Goal: Task Accomplishment & Management: Complete application form

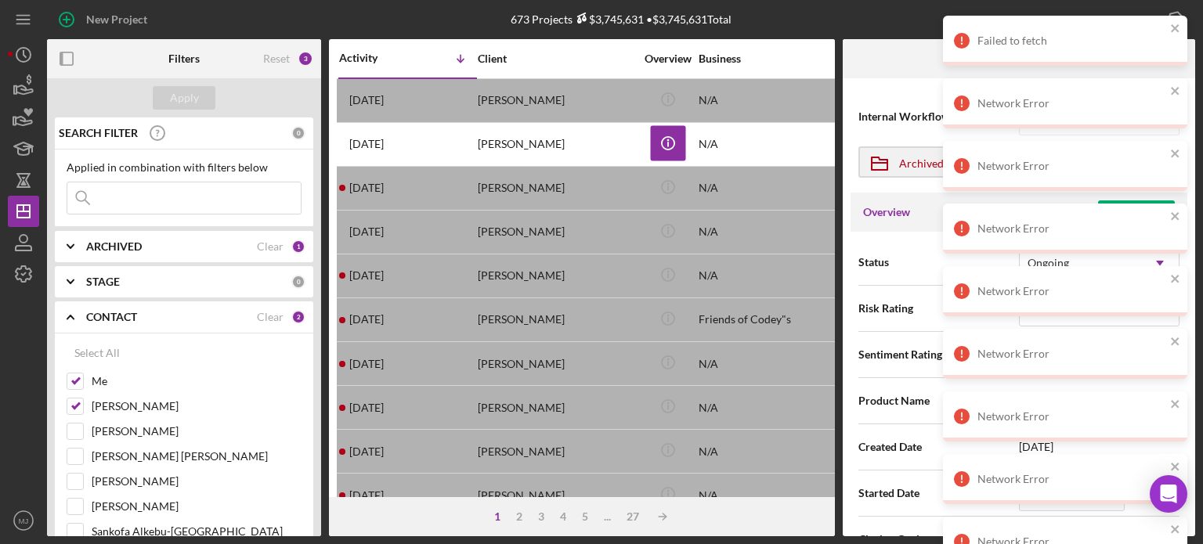
scroll to position [157, 0]
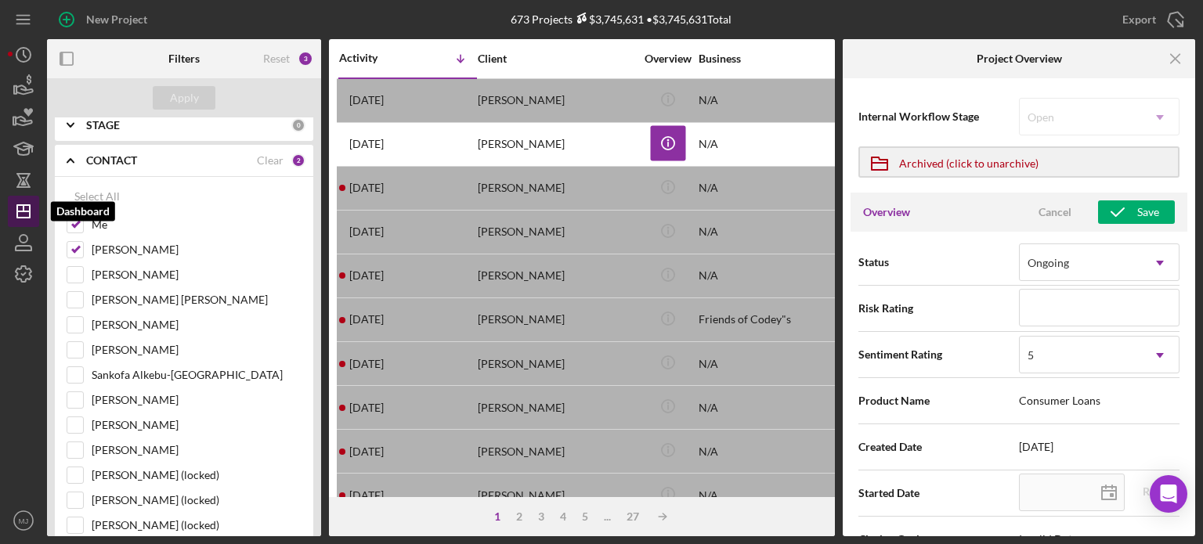
click at [20, 208] on icon "Icon/Dashboard" at bounding box center [23, 211] width 39 height 39
click at [1170, 57] on icon "Icon/Menu Close" at bounding box center [1175, 59] width 35 height 35
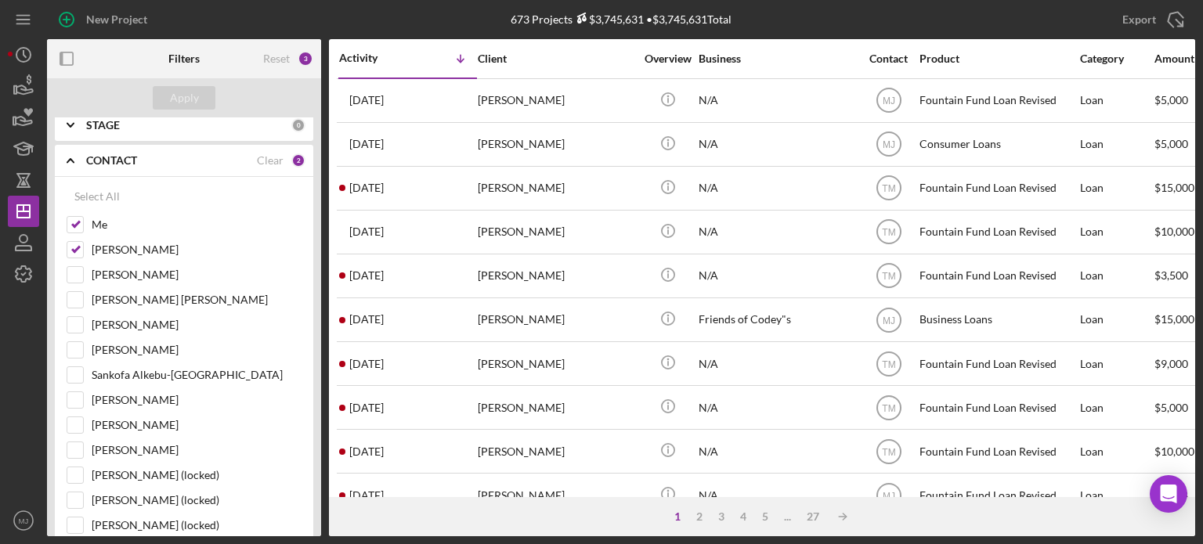
scroll to position [0, 0]
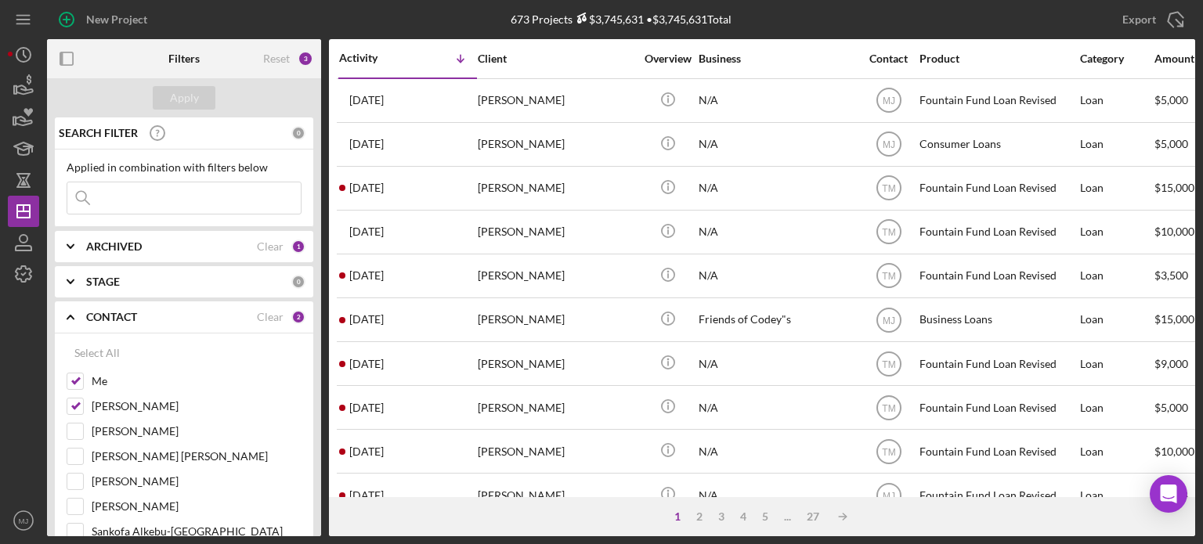
click at [67, 319] on polyline at bounding box center [70, 317] width 6 height 3
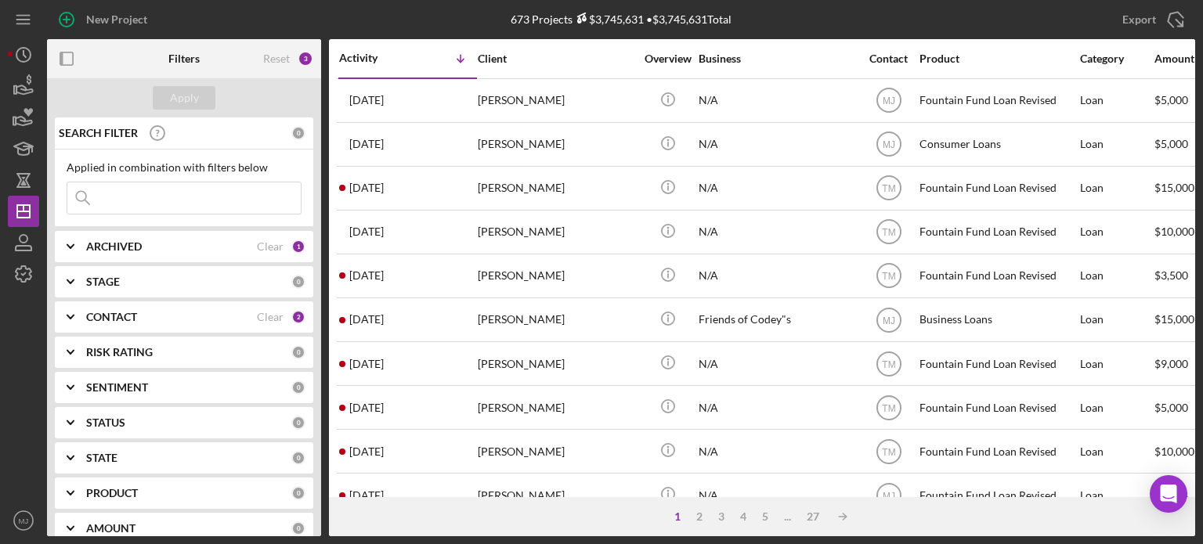
click at [116, 188] on input at bounding box center [183, 197] width 233 height 31
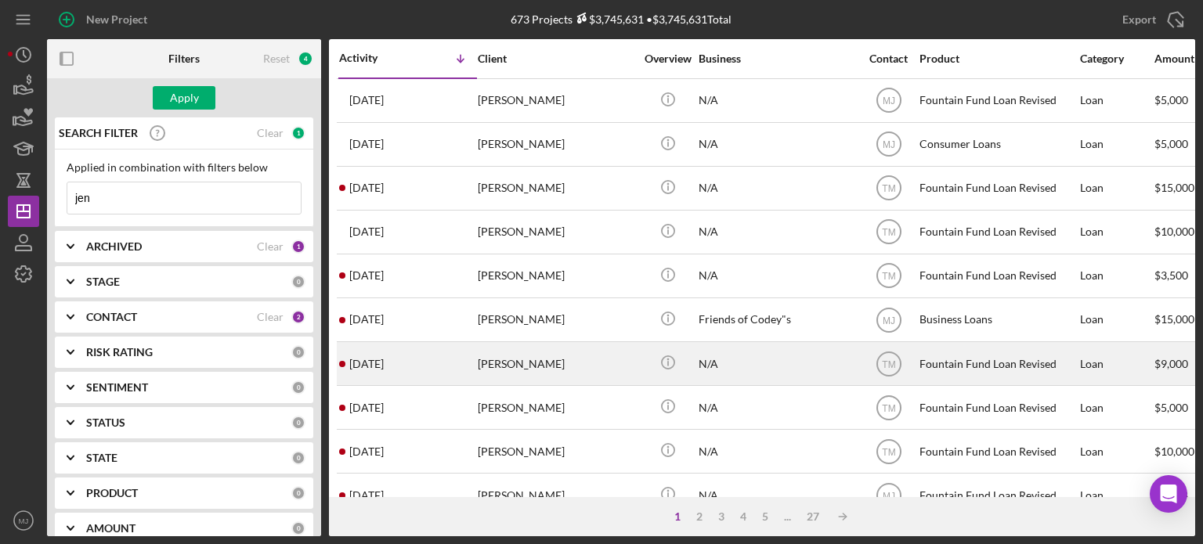
type input "jen"
click at [473, 353] on div "[DATE] [PERSON_NAME]" at bounding box center [407, 364] width 137 height 42
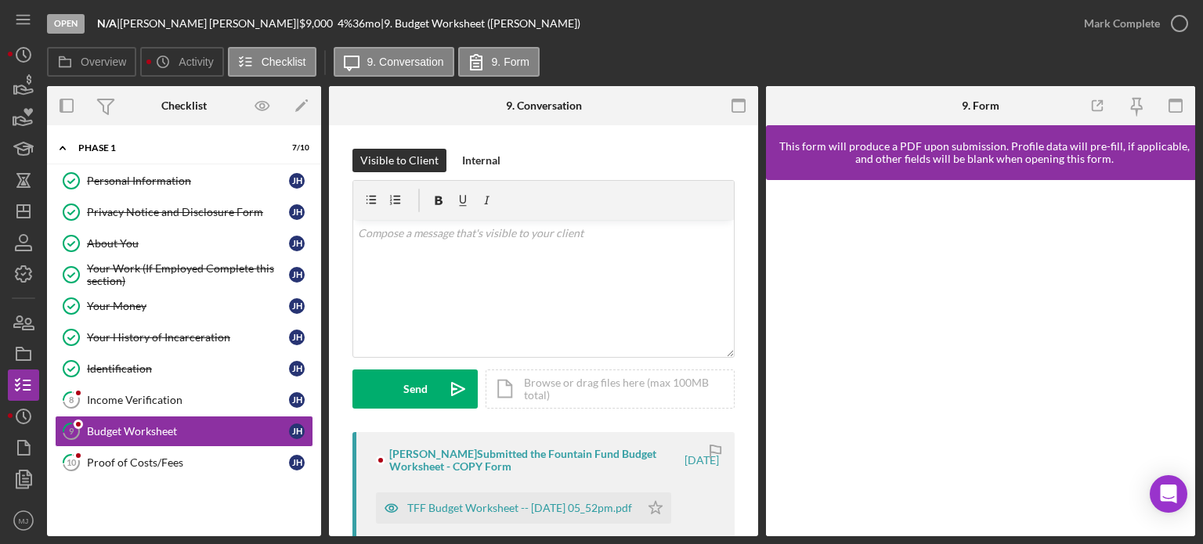
drag, startPoint x: 205, startPoint y: 22, endPoint x: 128, endPoint y: 20, distance: 77.5
click at [128, 20] on div "N/A | [PERSON_NAME] | $9,000 $9,000 4 % 36 mo | 9. Budget Worksheet ([PERSON_NA…" at bounding box center [338, 23] width 483 height 13
copy div "| [PERSON_NAME]"
click at [148, 462] on div "Proof of Costs/Fees" at bounding box center [188, 463] width 202 height 13
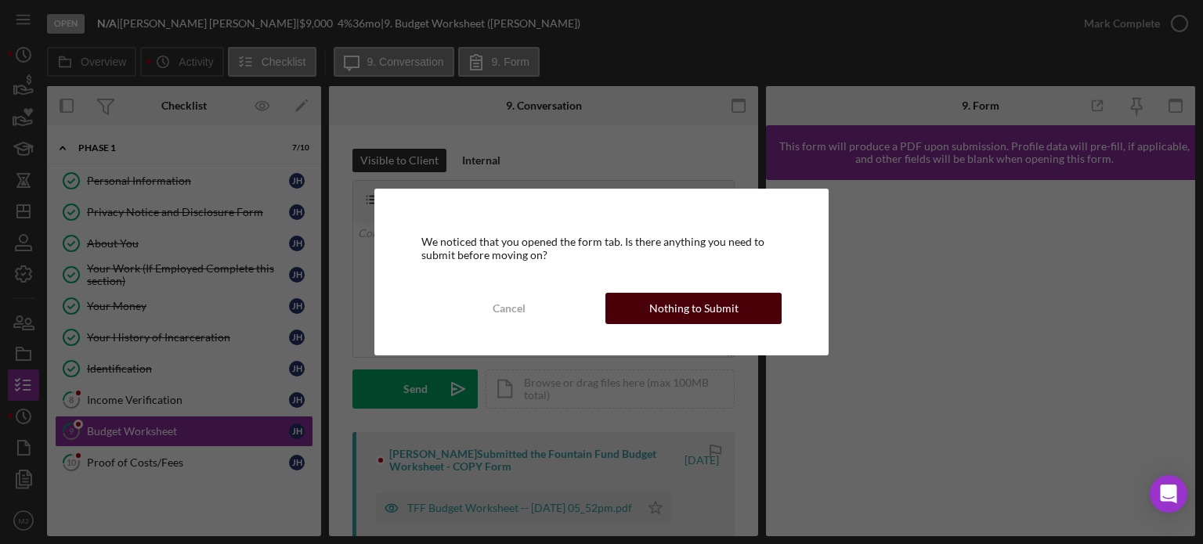
click at [713, 306] on div "Nothing to Submit" at bounding box center [693, 308] width 89 height 31
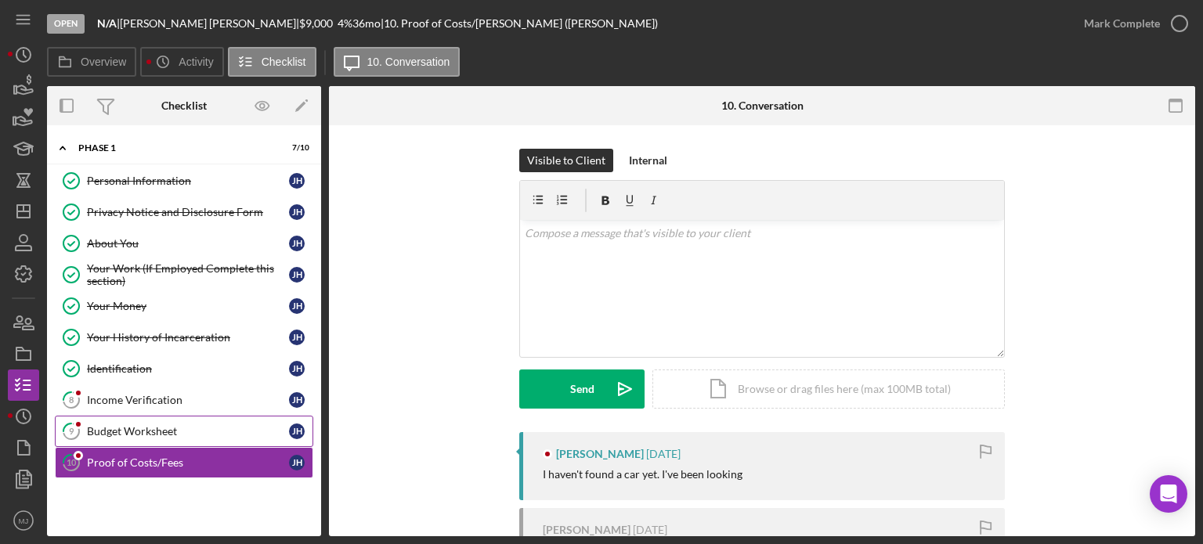
click at [162, 427] on div "Budget Worksheet" at bounding box center [188, 431] width 202 height 13
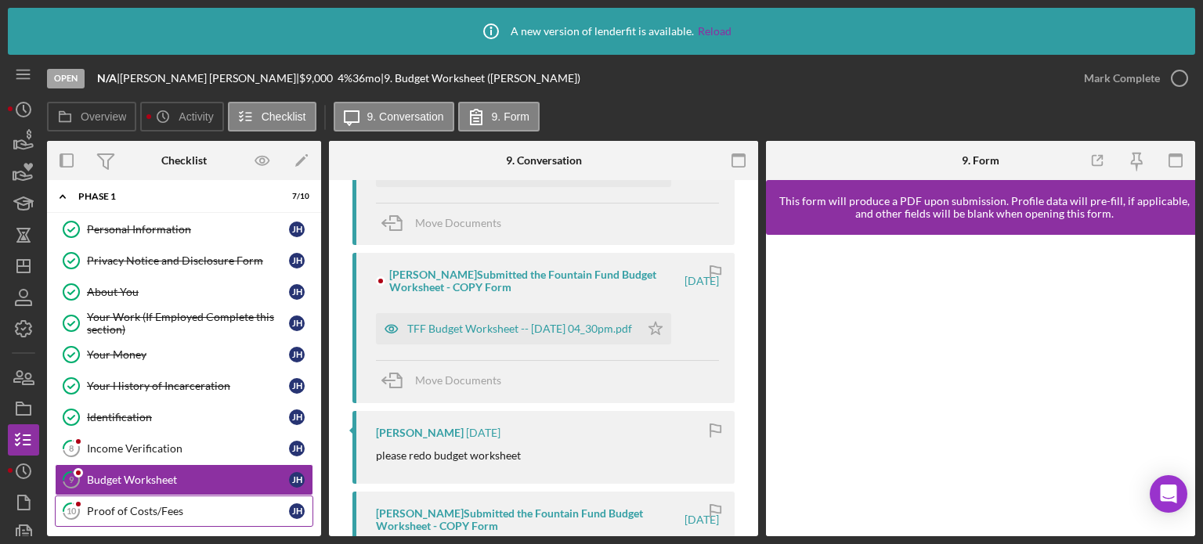
scroll to position [9, 0]
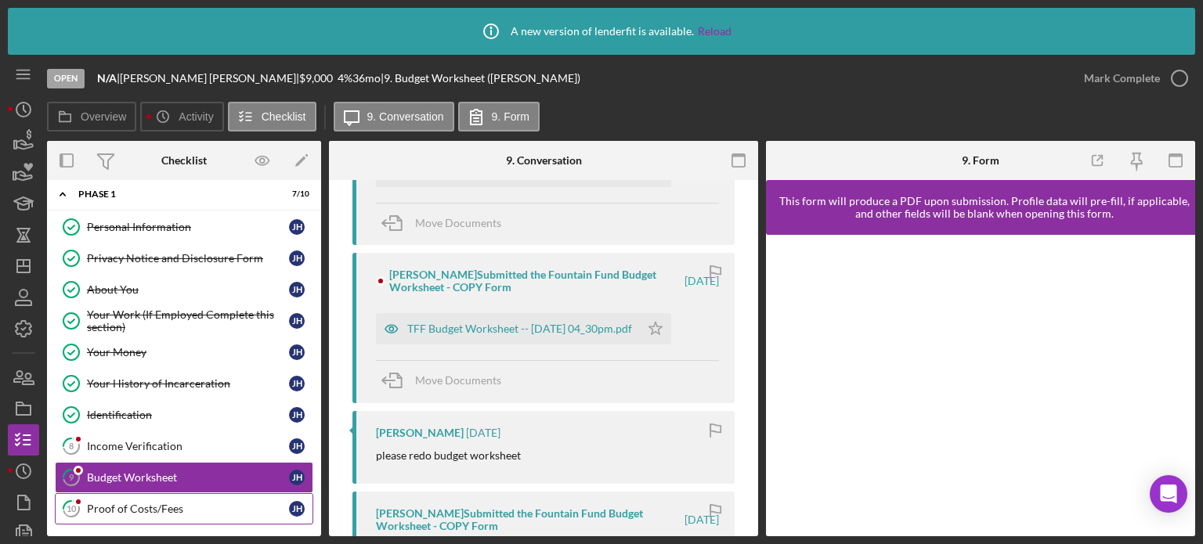
click at [144, 510] on div "Proof of Costs/Fees" at bounding box center [188, 509] width 202 height 13
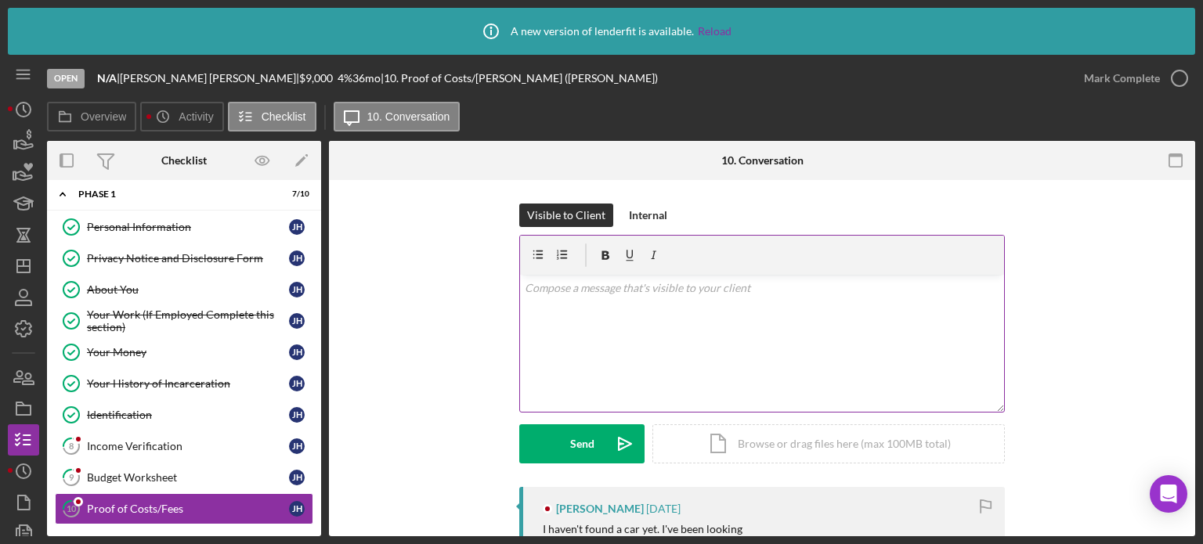
click at [560, 306] on div "v Color teal Color pink Remove color Add row above Add row below Add column bef…" at bounding box center [762, 343] width 484 height 137
click at [605, 283] on p "please upload invoive" at bounding box center [762, 288] width 475 height 17
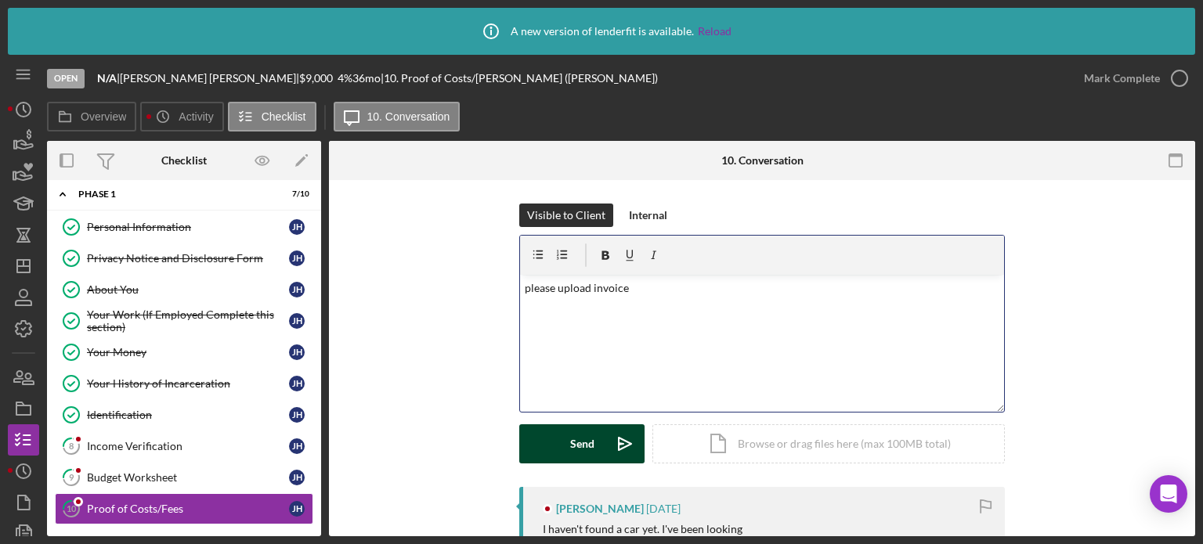
click at [583, 455] on div "Send" at bounding box center [582, 443] width 24 height 39
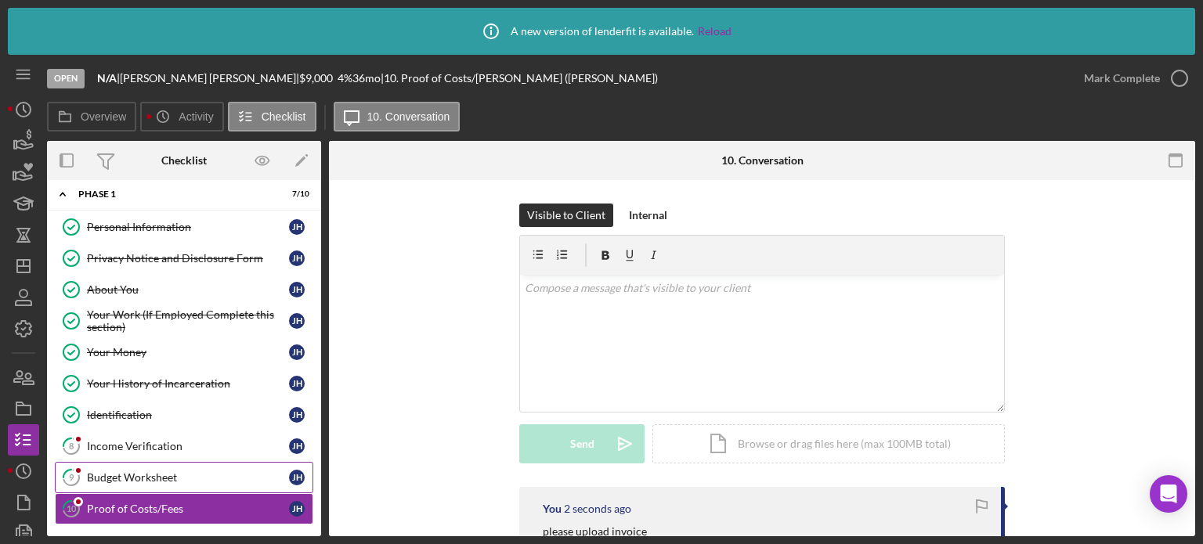
click at [139, 475] on div "Budget Worksheet" at bounding box center [188, 477] width 202 height 13
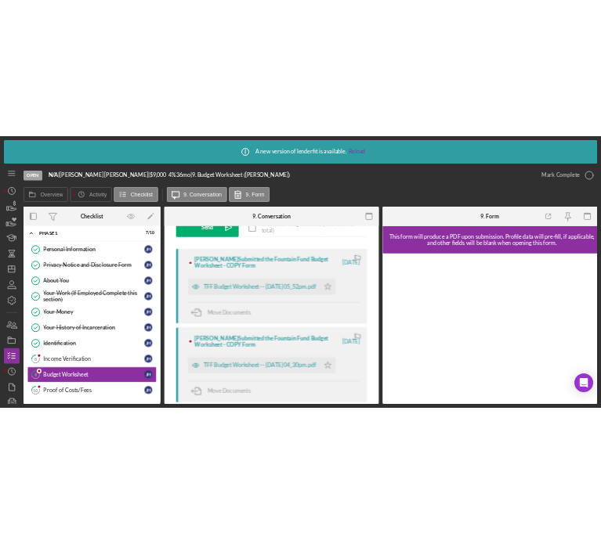
scroll to position [235, 0]
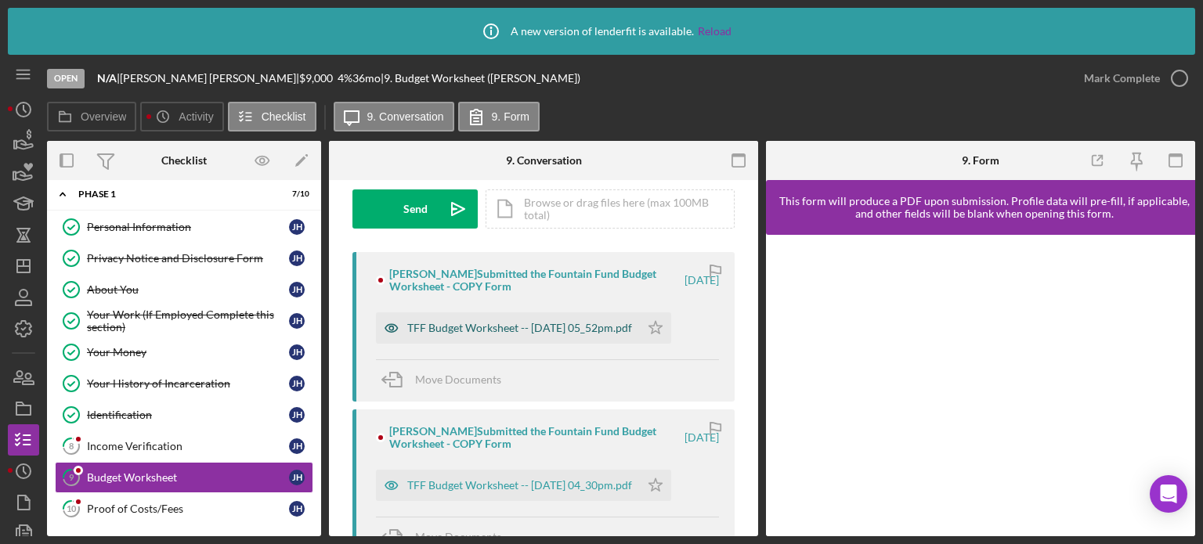
click at [578, 325] on div "TFF Budget Worksheet -- [DATE] 05_52pm.pdf" at bounding box center [519, 328] width 225 height 13
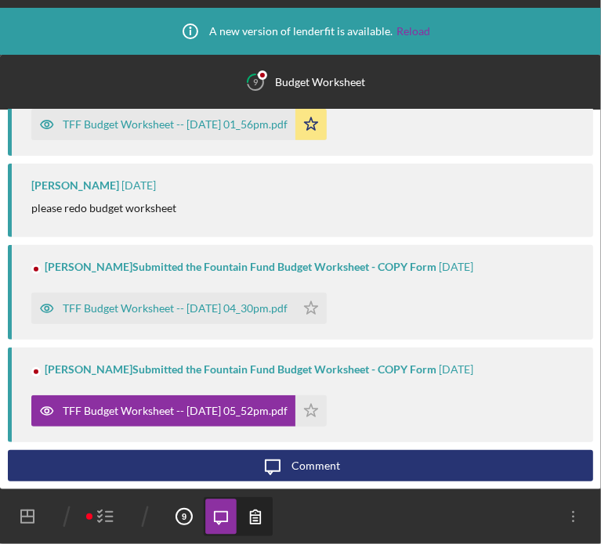
scroll to position [309, 0]
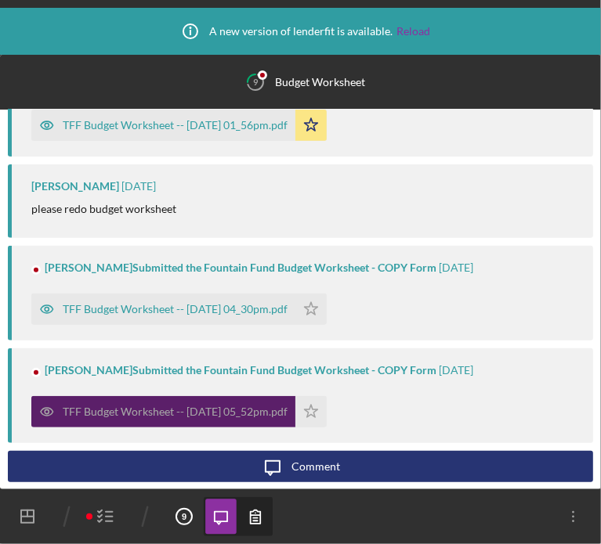
click at [154, 410] on div "TFF Budget Worksheet -- [DATE] 05_52pm.pdf" at bounding box center [175, 412] width 225 height 13
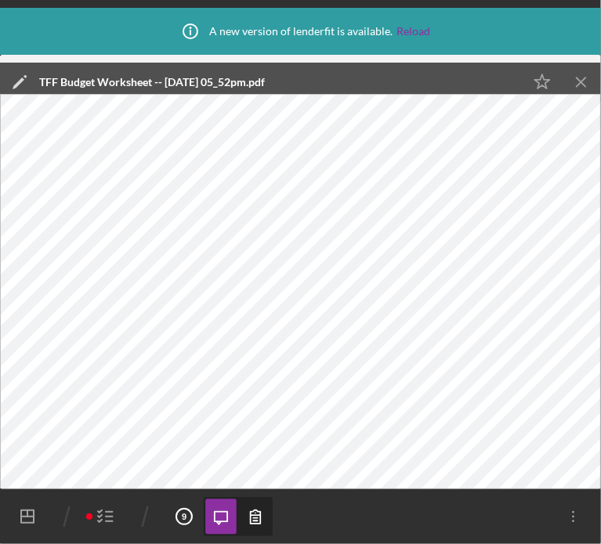
click at [102, 513] on icon "button" at bounding box center [105, 516] width 39 height 39
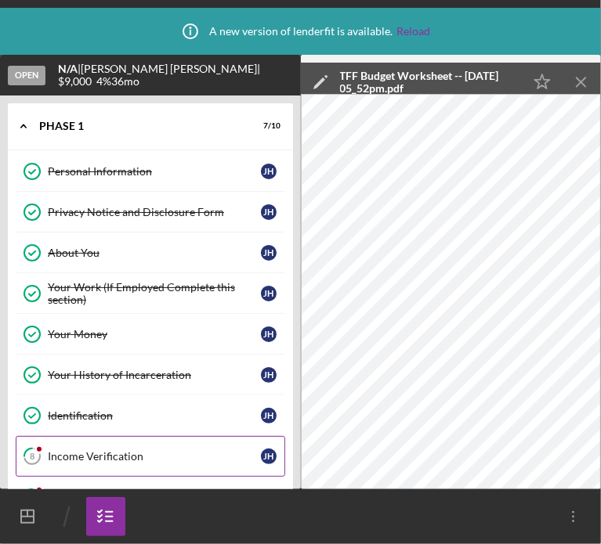
click at [102, 453] on div "Income Verification" at bounding box center [154, 456] width 213 height 13
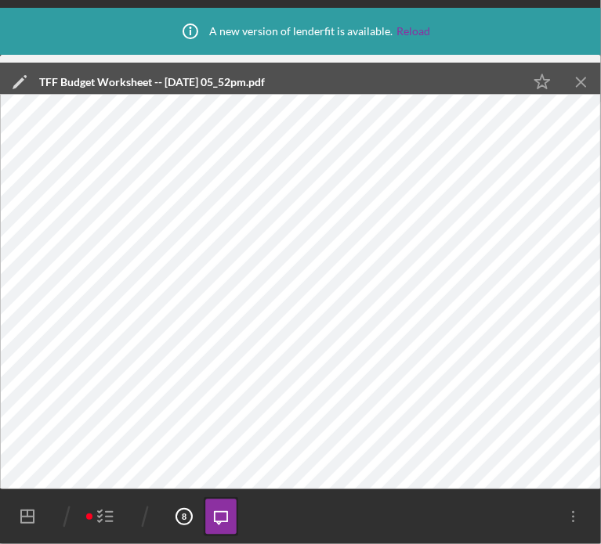
click at [575, 82] on icon "Icon/Menu Close" at bounding box center [581, 82] width 35 height 35
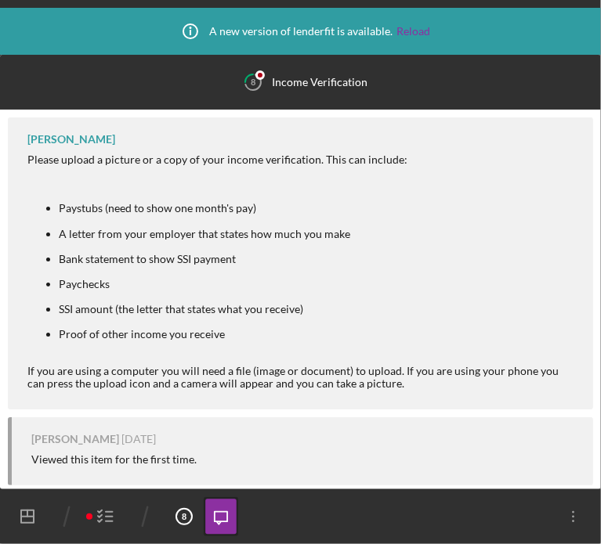
scroll to position [953, 0]
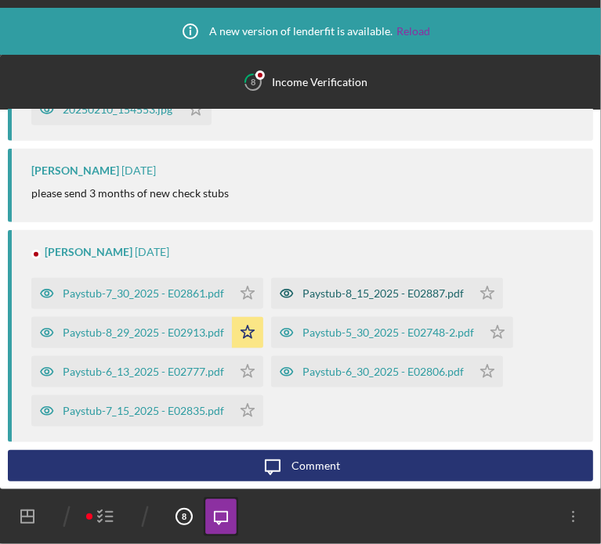
click at [340, 297] on div "Paystub-8_15_2025 - E02887.pdf" at bounding box center [382, 293] width 161 height 13
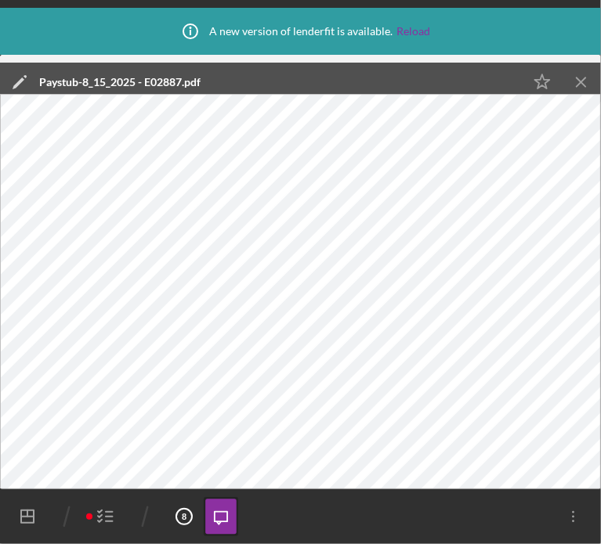
click at [583, 81] on icon "Icon/Menu Close" at bounding box center [581, 82] width 35 height 35
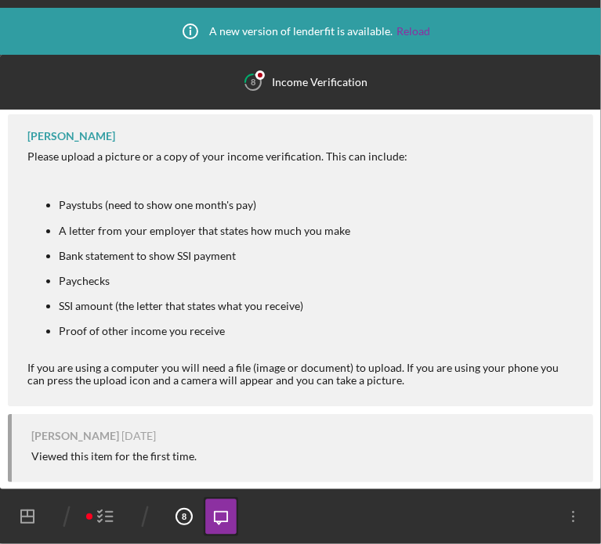
scroll to position [0, 0]
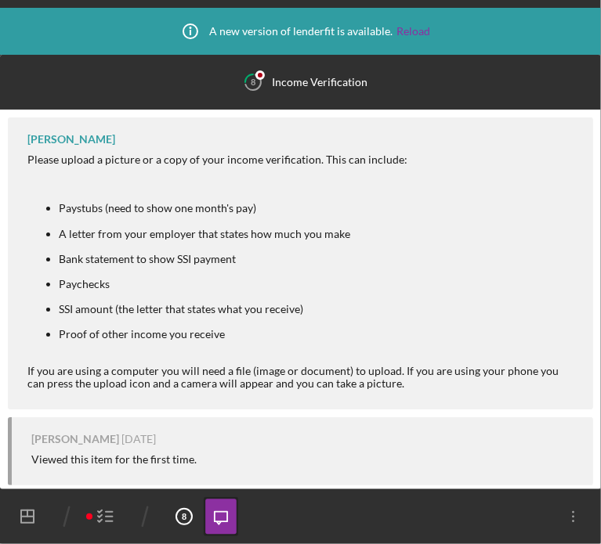
click at [21, 520] on polygon "button" at bounding box center [27, 517] width 13 height 13
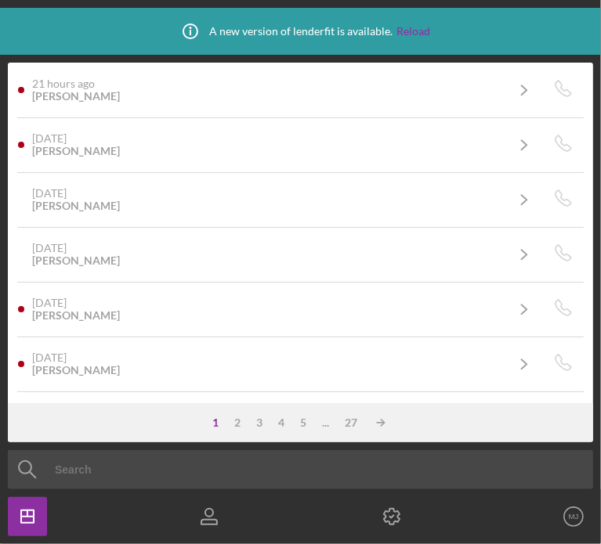
click at [88, 467] on input at bounding box center [324, 469] width 616 height 39
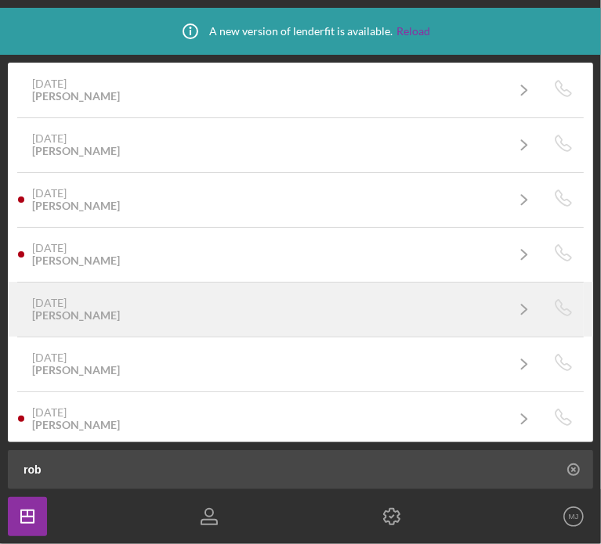
type input "rob"
click at [83, 317] on div "[PERSON_NAME]" at bounding box center [76, 315] width 88 height 13
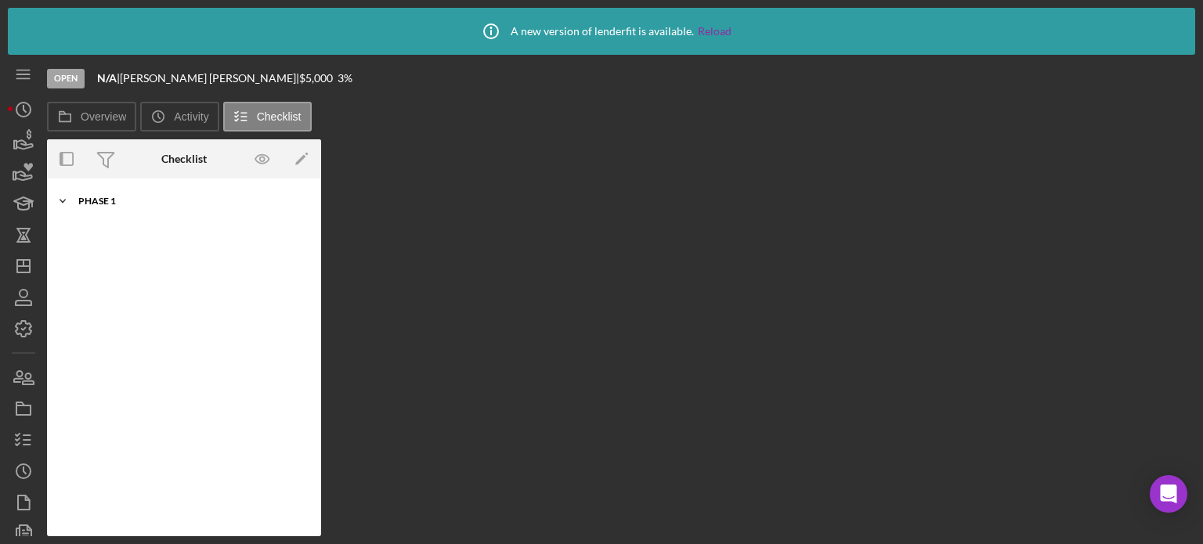
click at [81, 200] on div "Phase 1" at bounding box center [189, 201] width 223 height 9
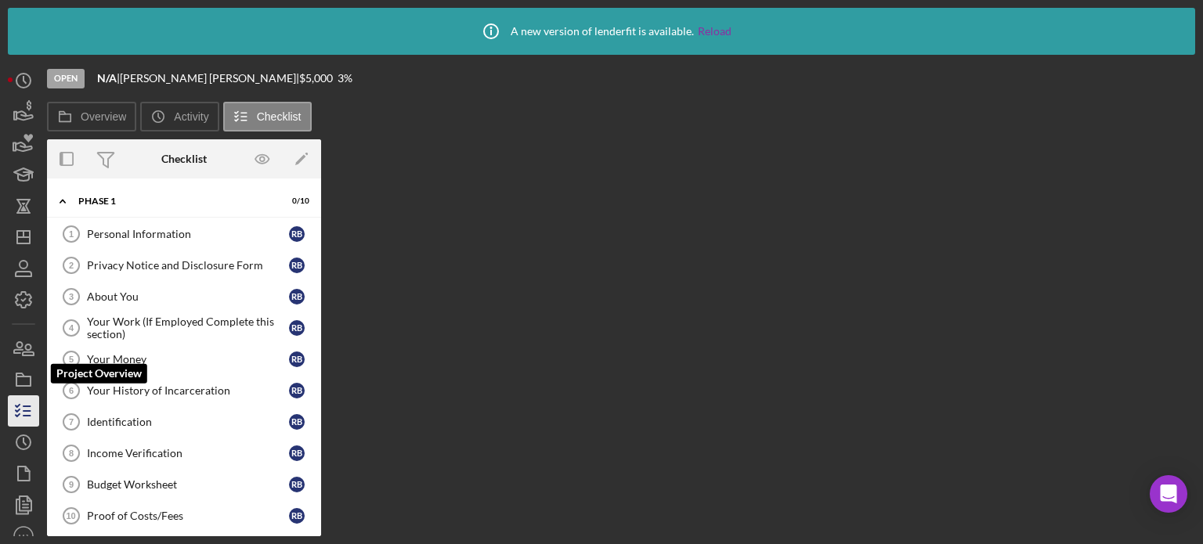
scroll to position [44, 0]
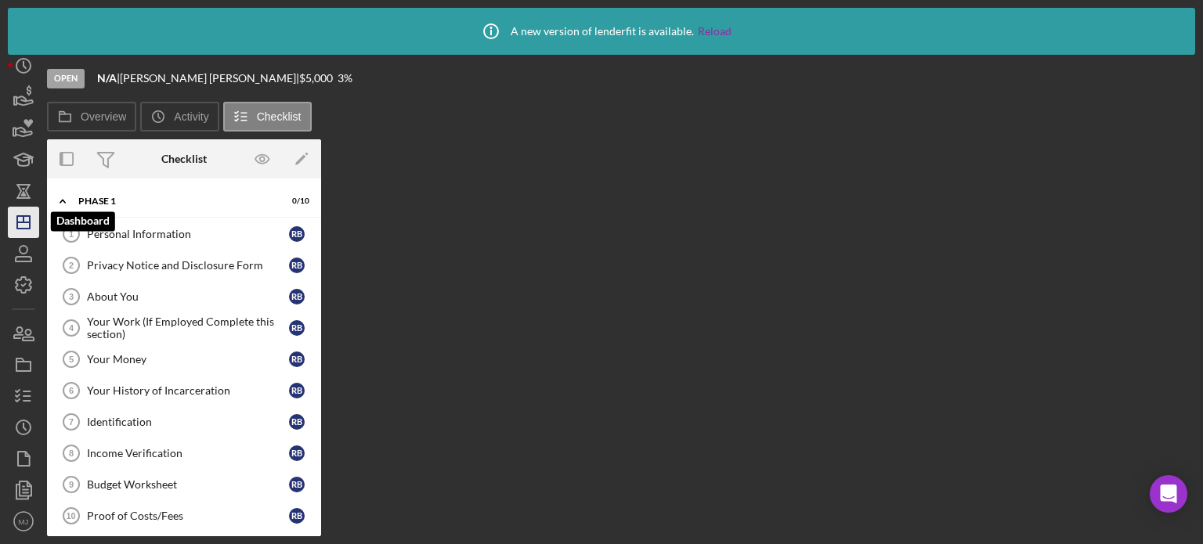
click at [18, 224] on icon "Icon/Dashboard" at bounding box center [23, 222] width 39 height 39
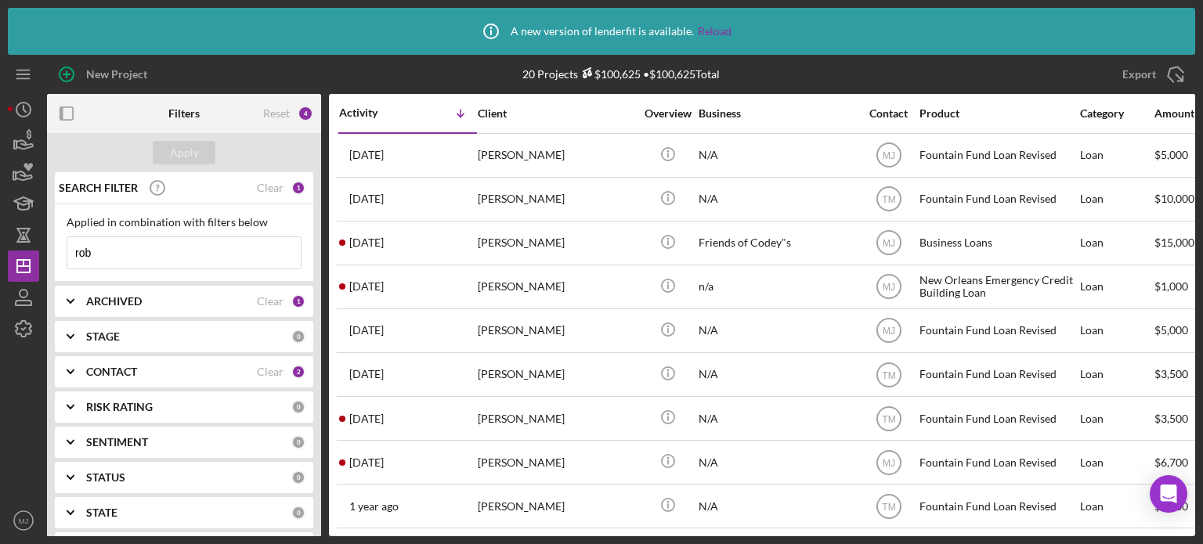
click at [118, 247] on input "rob" at bounding box center [183, 252] width 233 height 31
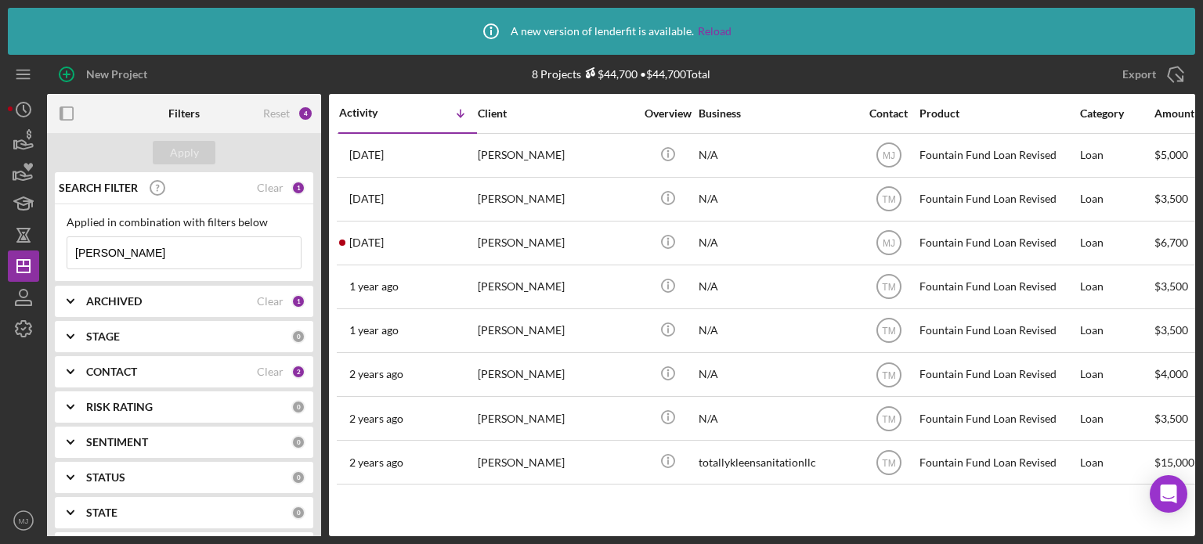
type input "[PERSON_NAME]"
click at [72, 370] on icon "Icon/Expander" at bounding box center [70, 371] width 39 height 39
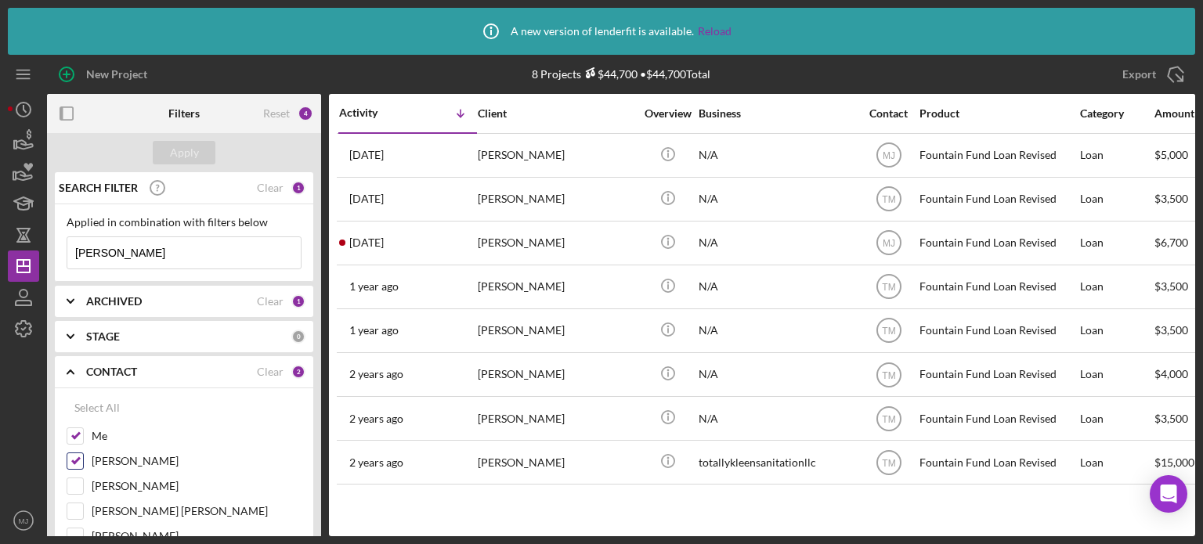
click at [75, 457] on input "[PERSON_NAME]" at bounding box center [75, 461] width 16 height 16
checkbox input "false"
click at [184, 157] on div "Apply" at bounding box center [184, 152] width 29 height 23
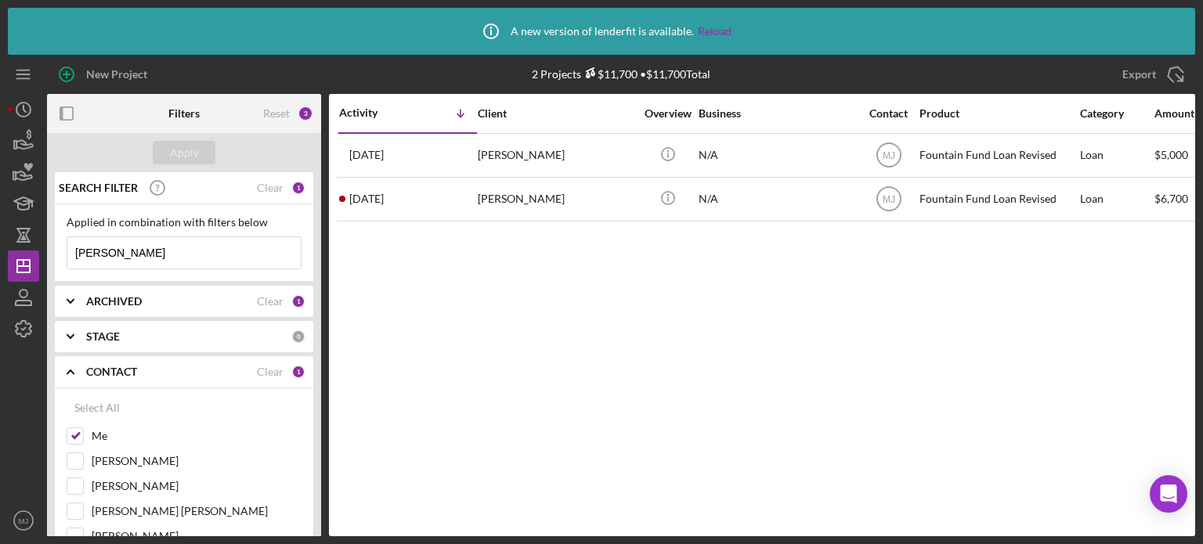
click at [78, 299] on icon "Icon/Expander" at bounding box center [70, 301] width 39 height 39
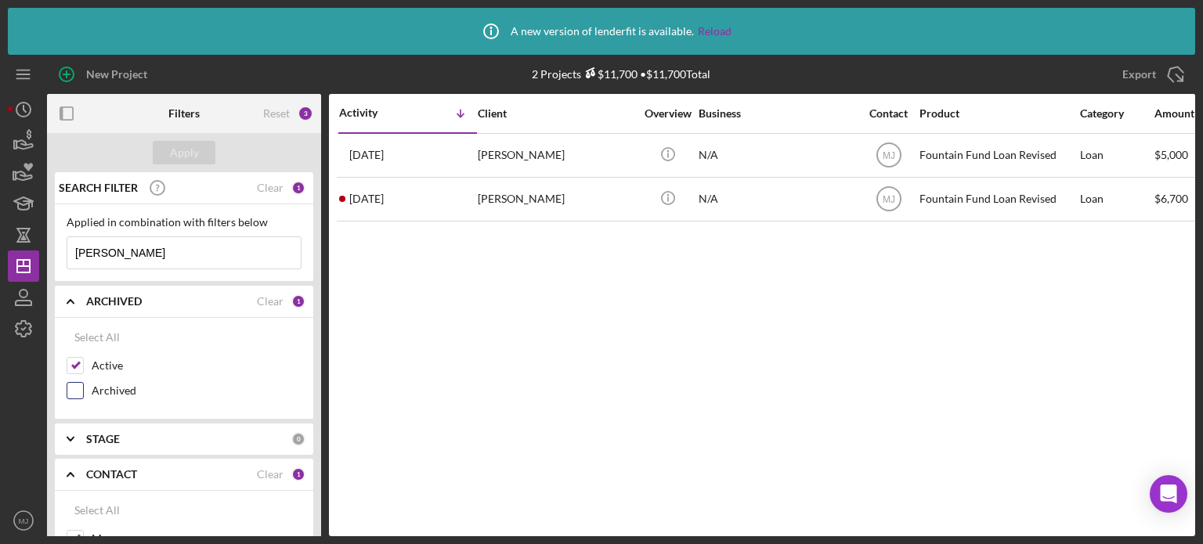
click at [78, 390] on input "Archived" at bounding box center [75, 391] width 16 height 16
checkbox input "true"
click at [179, 155] on div "Apply" at bounding box center [184, 152] width 29 height 23
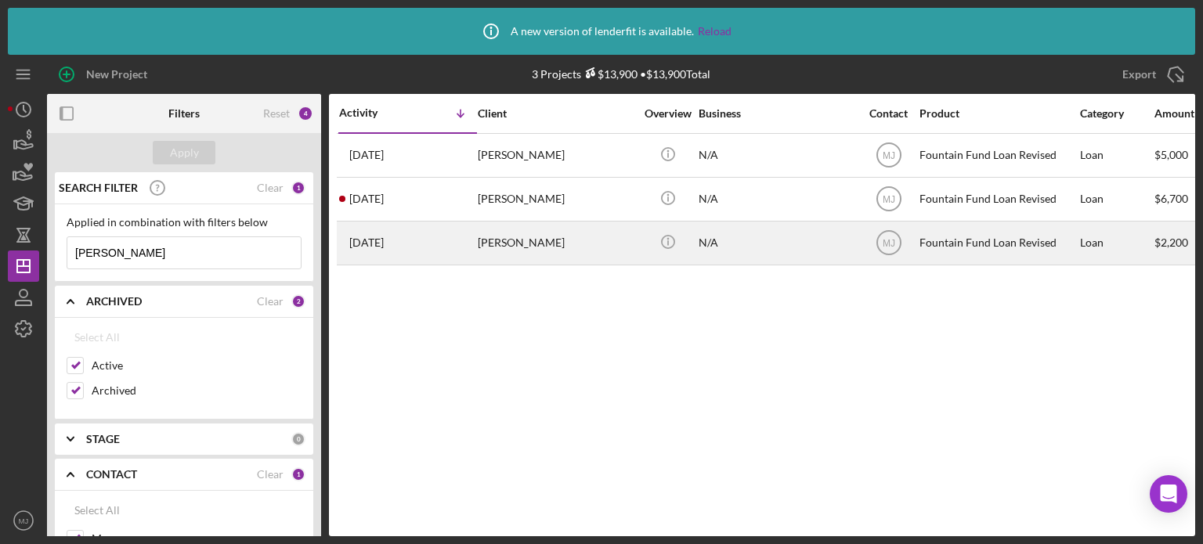
click at [512, 245] on div "[PERSON_NAME]" at bounding box center [556, 243] width 157 height 42
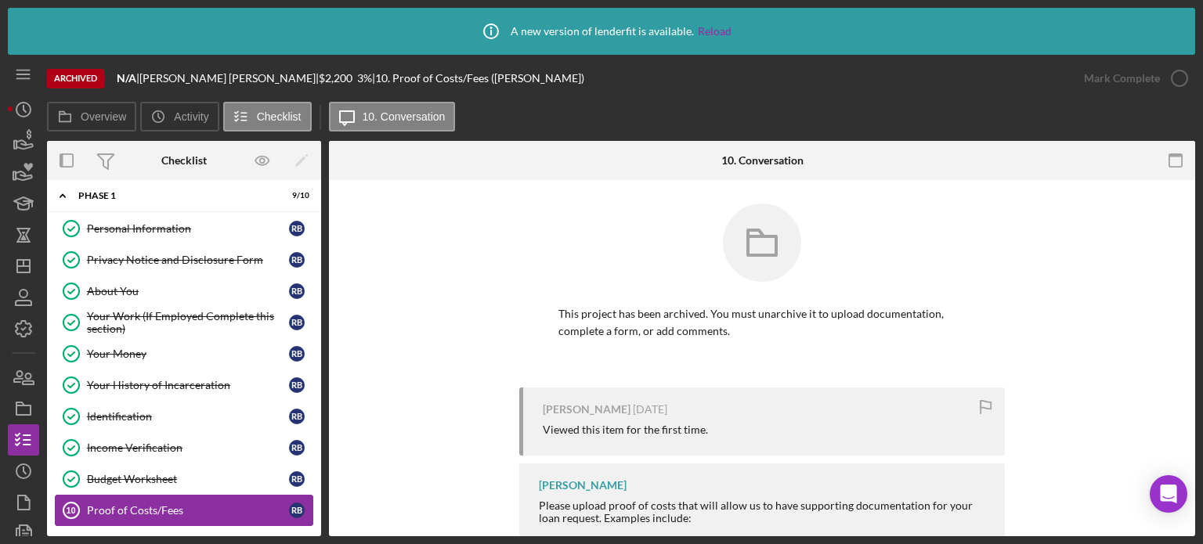
click at [127, 507] on div "Proof of Costs/Fees" at bounding box center [188, 510] width 202 height 13
click at [132, 478] on div "Budget Worksheet" at bounding box center [188, 479] width 202 height 13
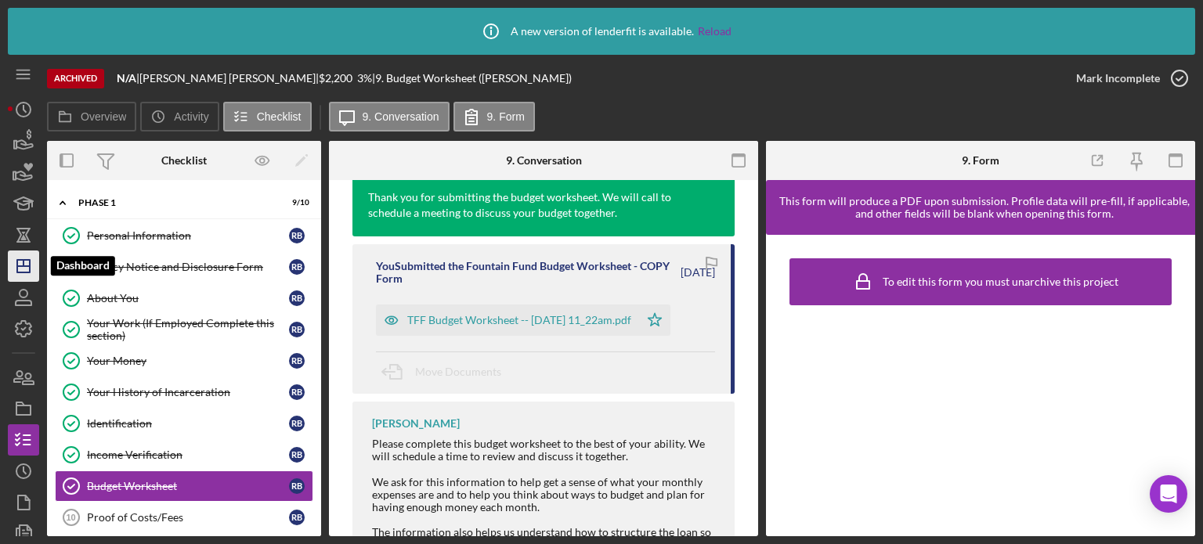
click at [20, 269] on icon "Icon/Dashboard" at bounding box center [23, 266] width 39 height 39
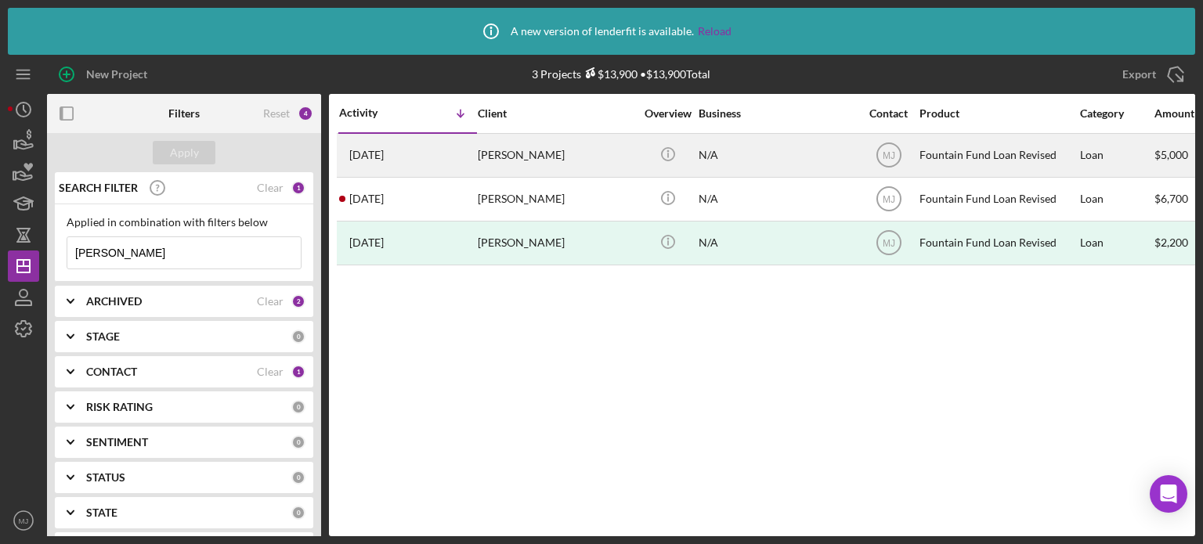
click at [435, 156] on div "[DATE] [PERSON_NAME]" at bounding box center [407, 156] width 137 height 42
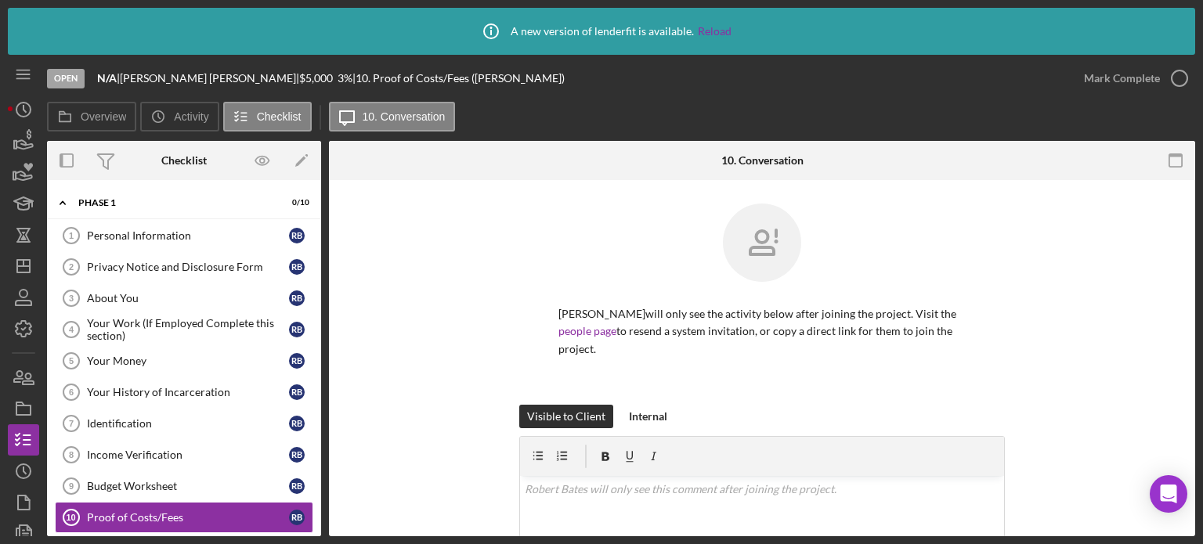
scroll to position [7, 0]
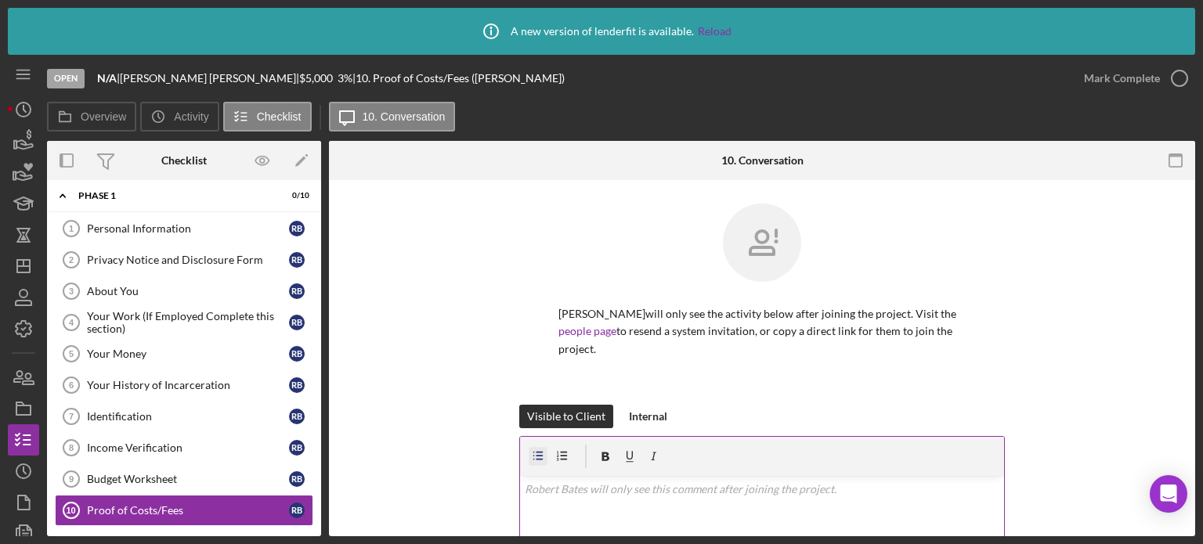
drag, startPoint x: 537, startPoint y: 435, endPoint x: 533, endPoint y: 445, distance: 10.9
click at [534, 444] on icon "button" at bounding box center [538, 456] width 35 height 35
click at [533, 446] on icon "button" at bounding box center [538, 456] width 35 height 35
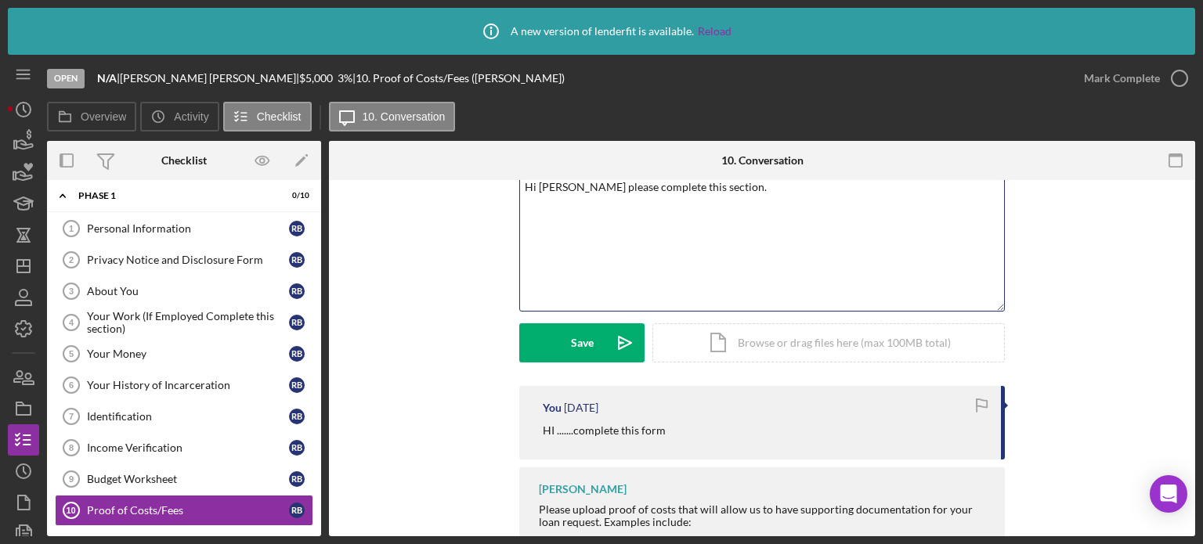
scroll to position [313, 0]
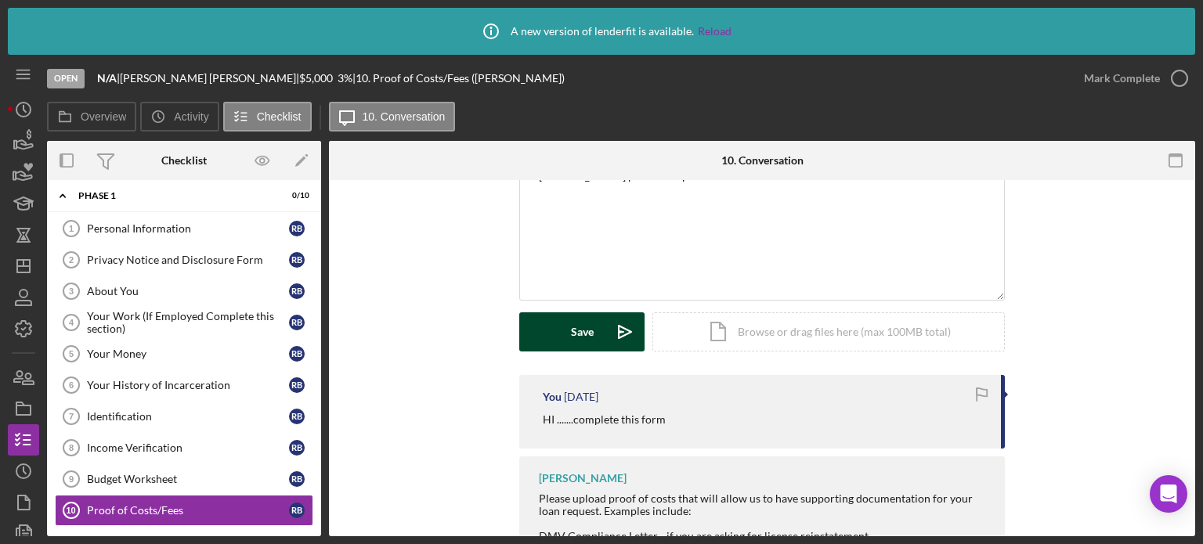
click at [573, 312] on div "Save" at bounding box center [582, 331] width 23 height 39
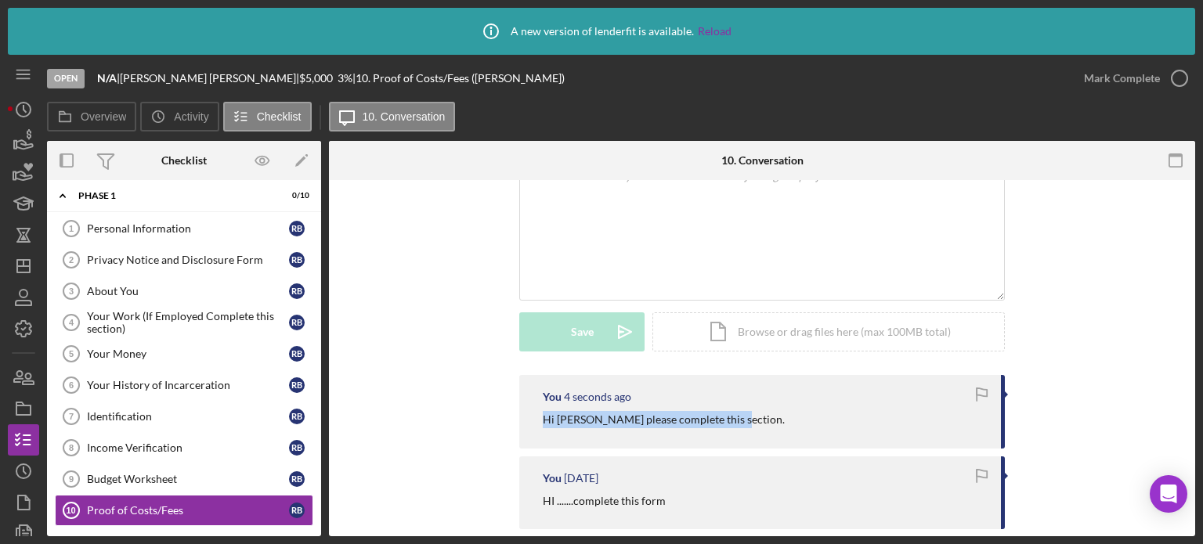
drag, startPoint x: 727, startPoint y: 402, endPoint x: 530, endPoint y: 406, distance: 196.6
click at [527, 409] on div "You 4 seconds ago Hi [PERSON_NAME] please complete this section." at bounding box center [762, 411] width 486 height 73
copy p "Hi [PERSON_NAME] please complete this section."
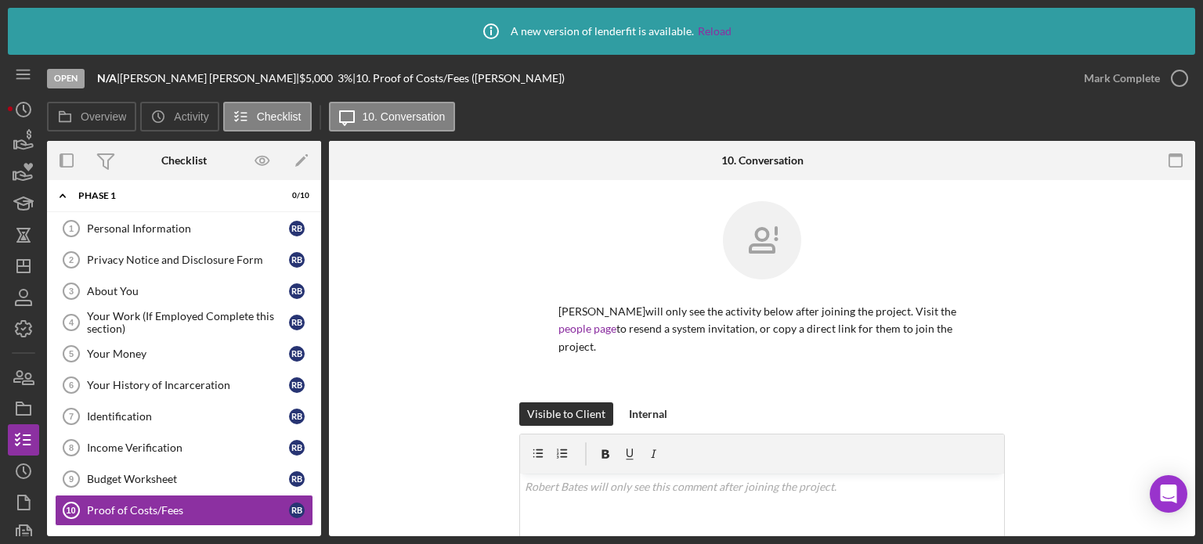
scroll to position [0, 0]
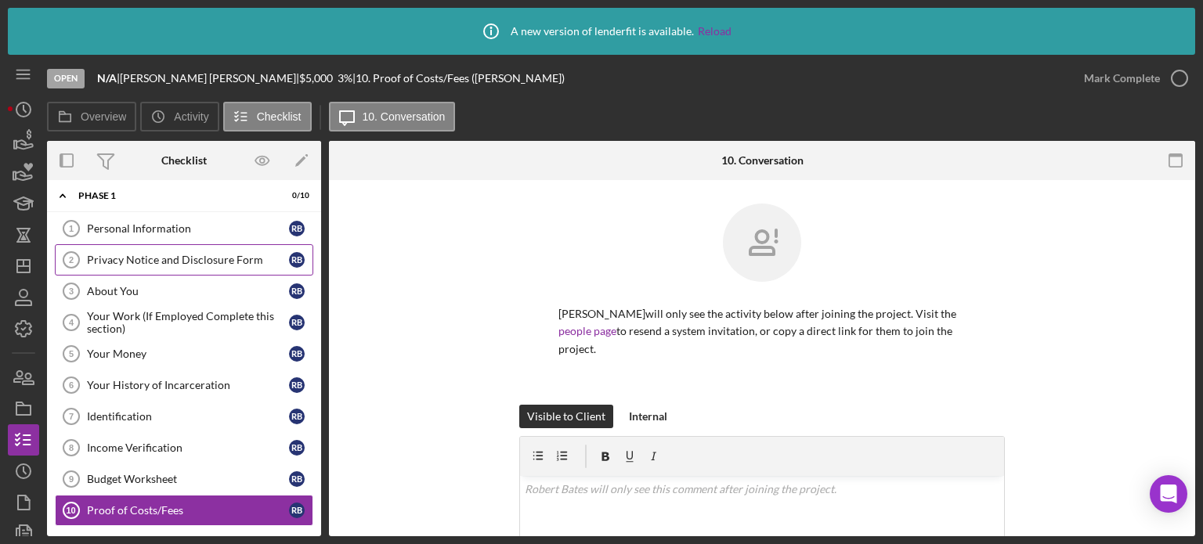
click at [236, 256] on div "Privacy Notice and Disclosure Form" at bounding box center [188, 260] width 202 height 13
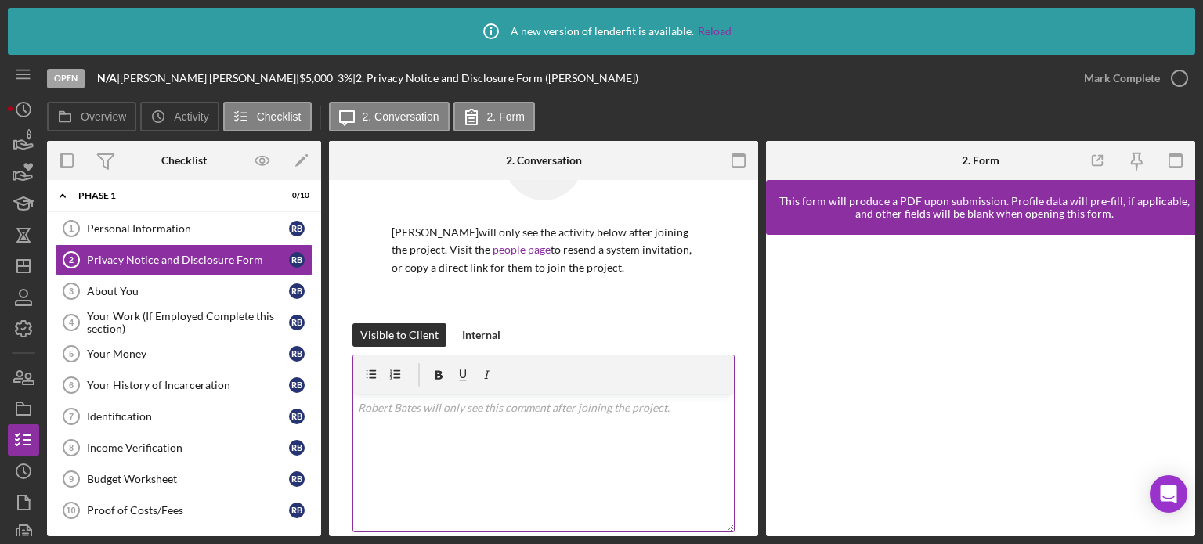
scroll to position [78, 0]
click at [450, 418] on p at bounding box center [544, 411] width 372 height 17
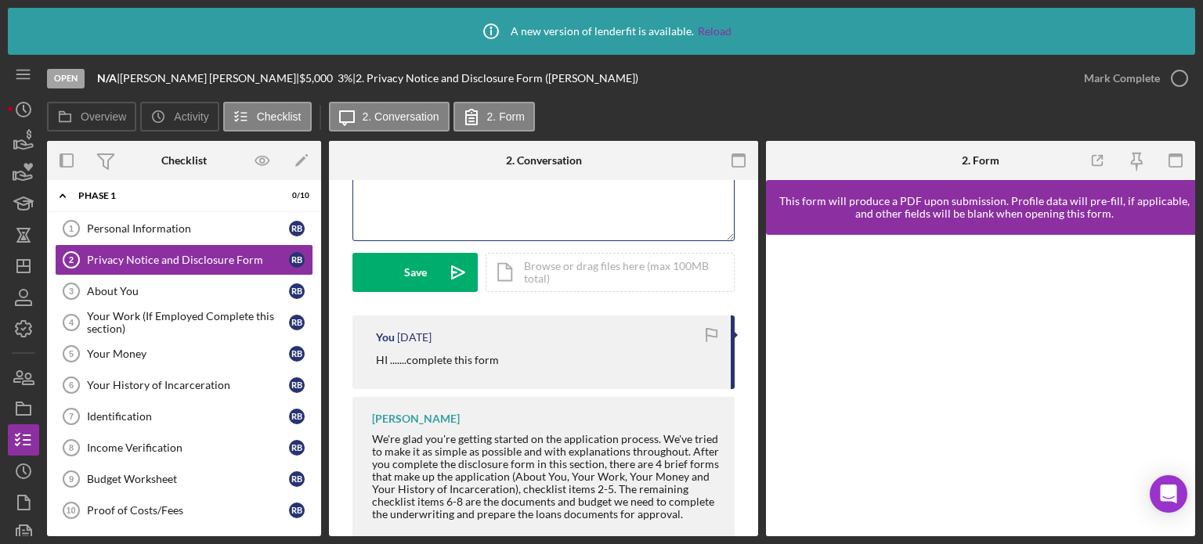
scroll to position [392, 0]
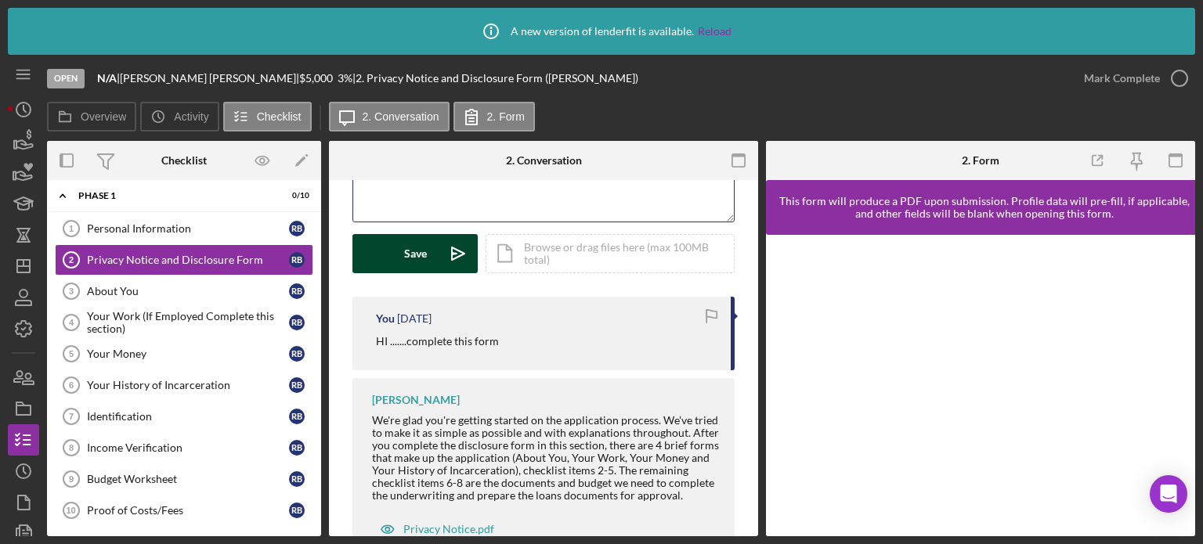
click at [375, 252] on button "Save Icon/icon-invite-send" at bounding box center [414, 253] width 125 height 39
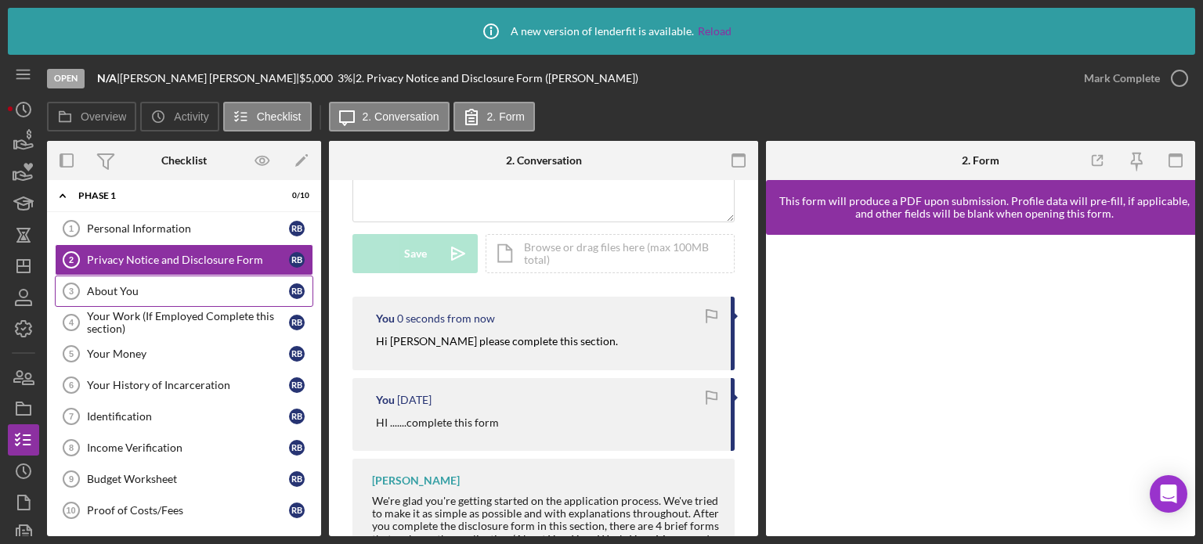
click at [156, 282] on link "About You 3 About You R B" at bounding box center [184, 291] width 258 height 31
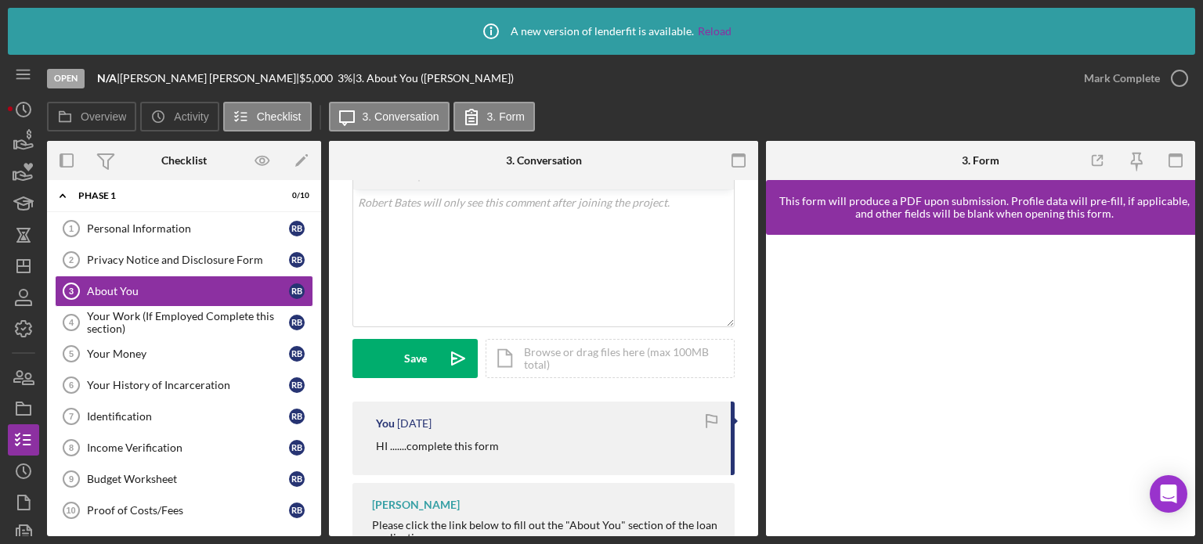
scroll to position [345, 0]
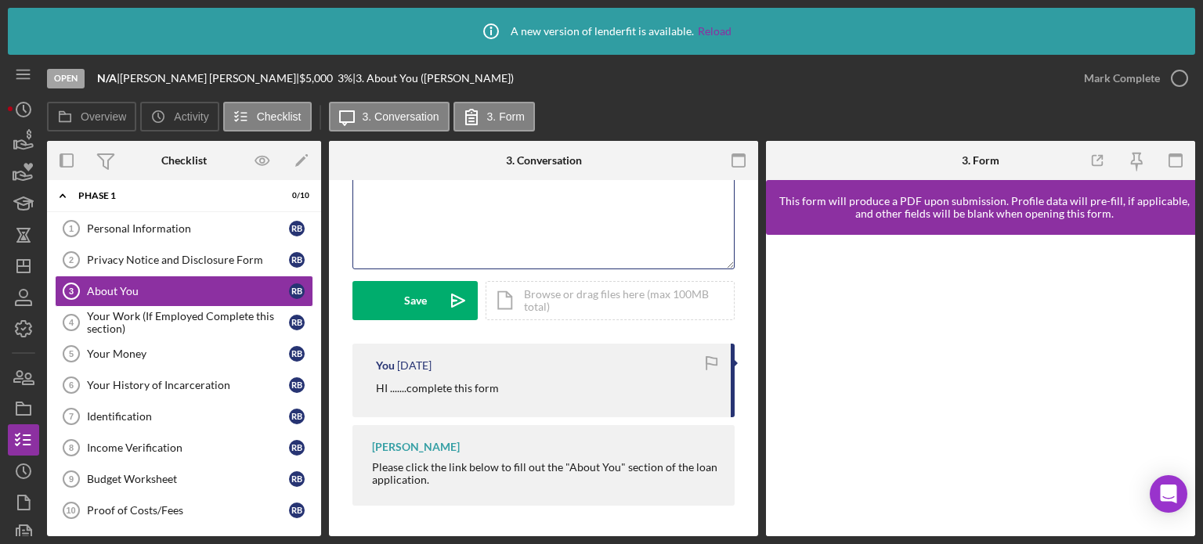
click at [440, 213] on div "v Color teal Color pink Remove color Add row above Add row below Add column bef…" at bounding box center [543, 200] width 381 height 137
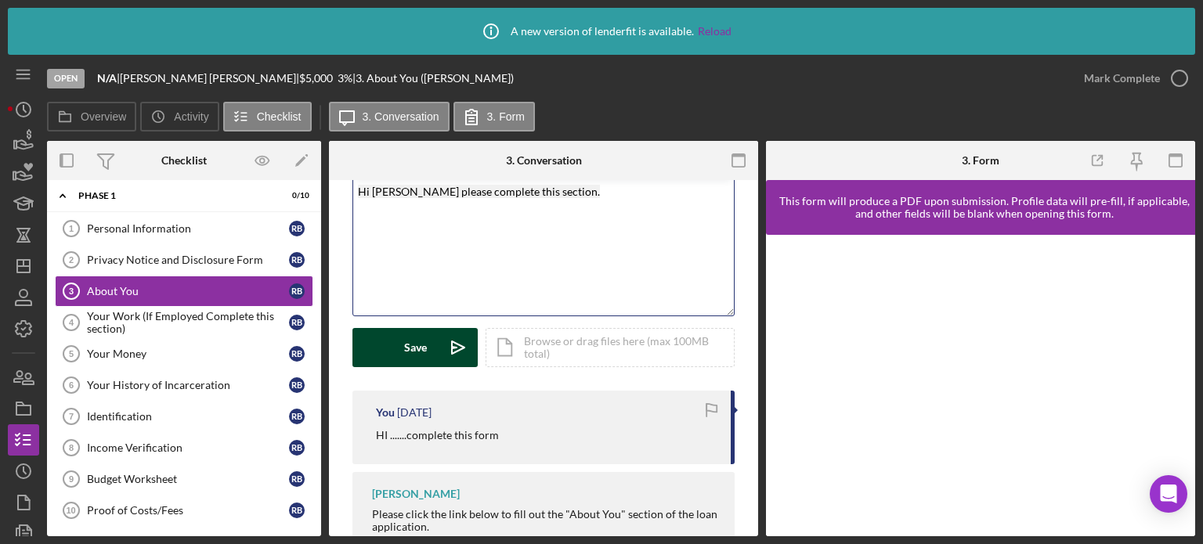
click at [426, 343] on button "Save Icon/icon-invite-send" at bounding box center [414, 347] width 125 height 39
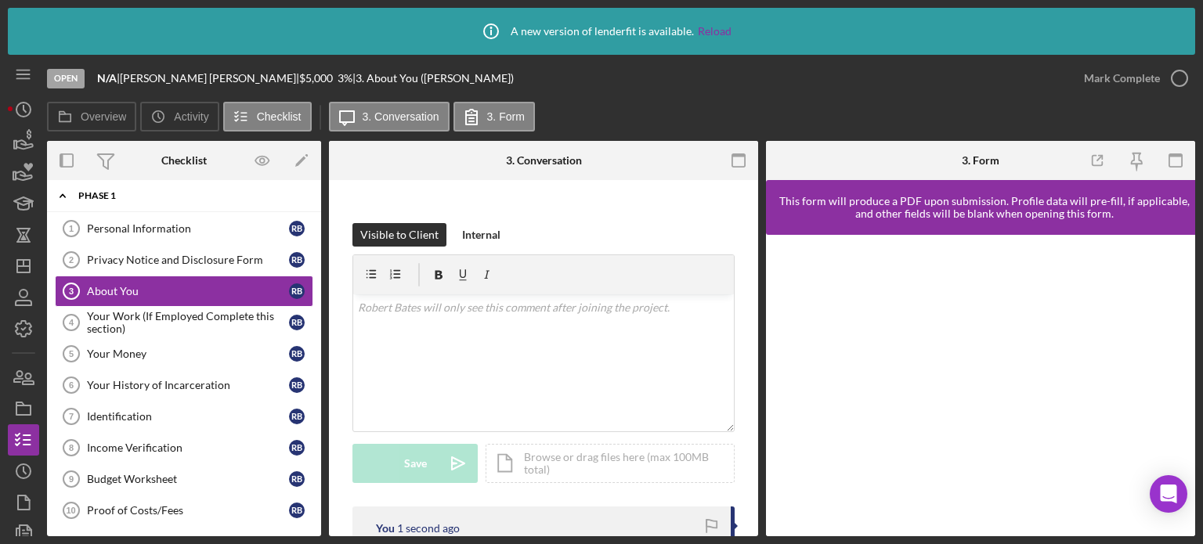
scroll to position [63, 0]
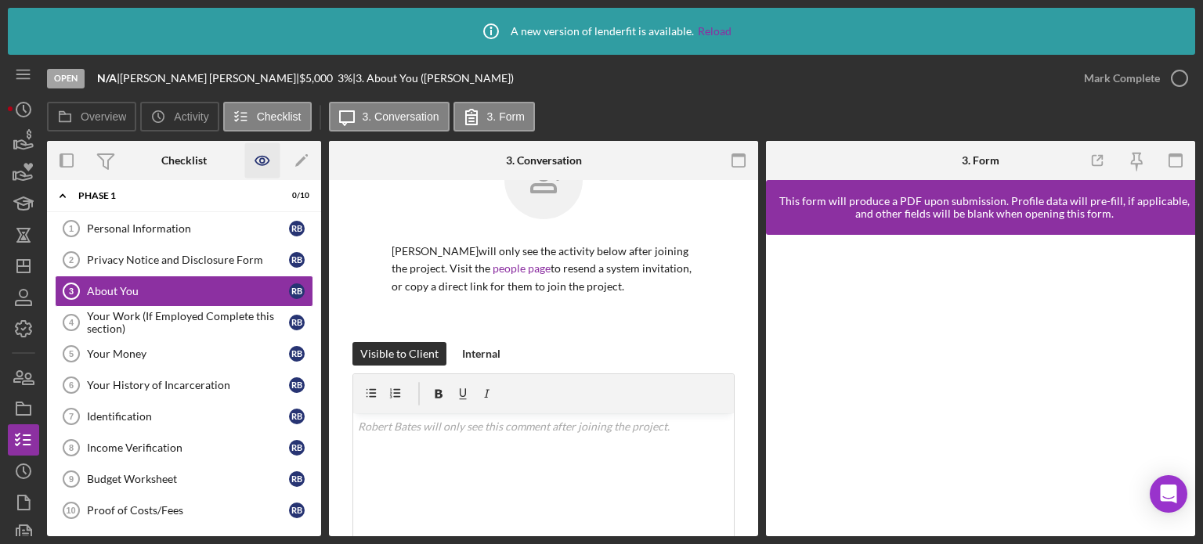
click at [263, 161] on icon "button" at bounding box center [262, 160] width 35 height 35
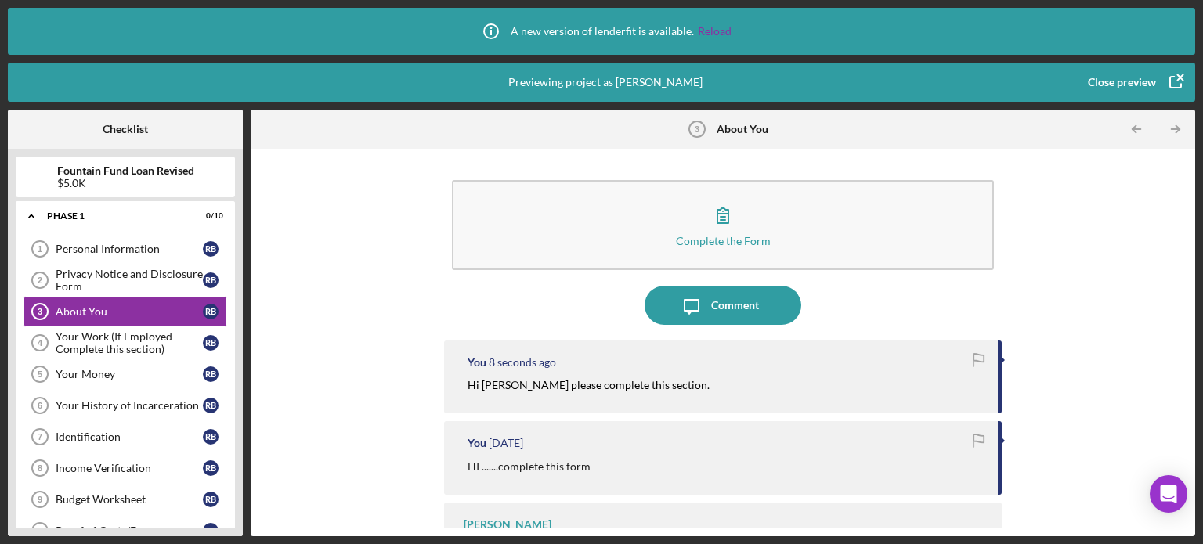
click at [1130, 79] on div "Close preview" at bounding box center [1122, 82] width 68 height 31
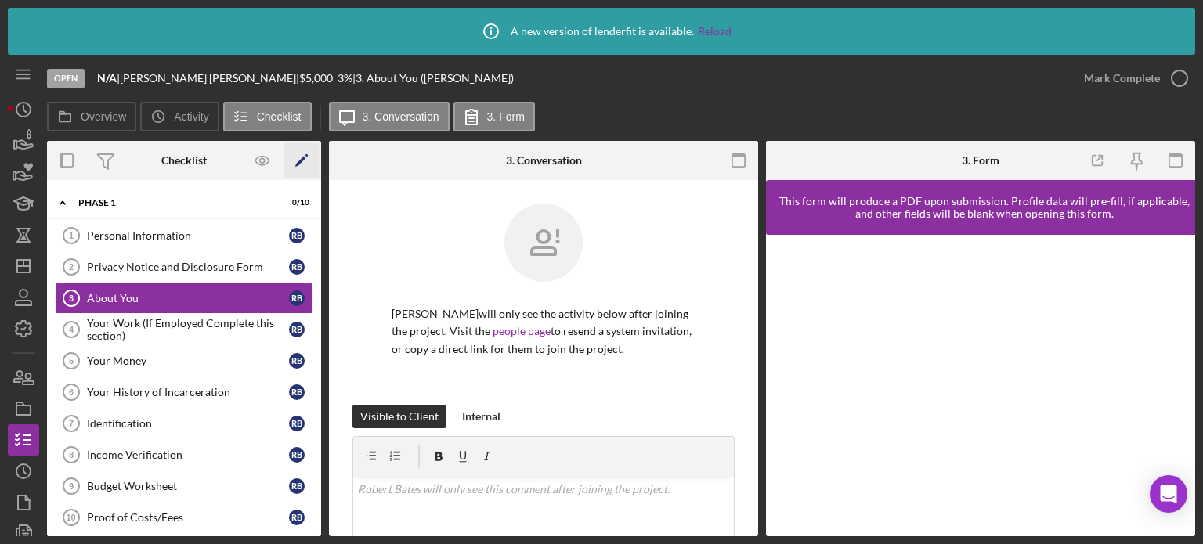
click at [301, 157] on icon "Icon/Edit" at bounding box center [301, 160] width 35 height 35
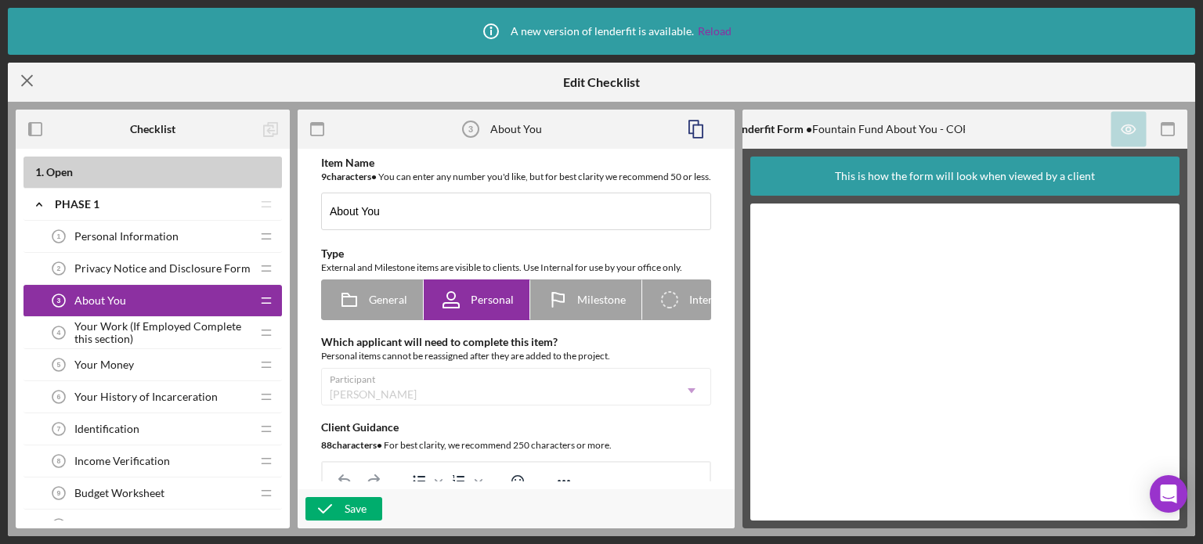
click at [20, 77] on icon "Icon/Menu Close" at bounding box center [27, 80] width 39 height 39
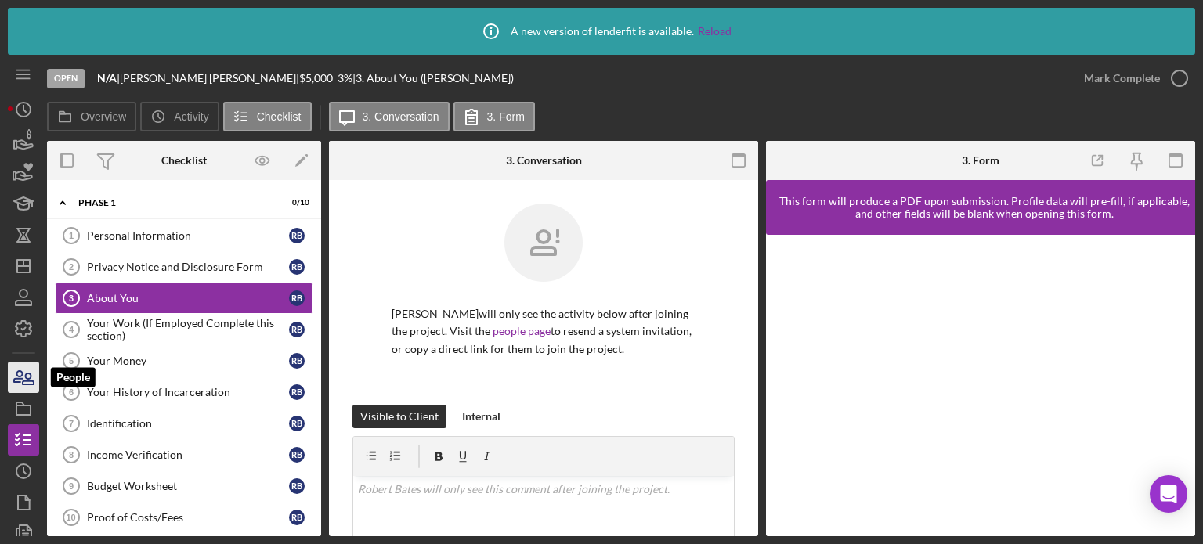
click at [30, 377] on icon "button" at bounding box center [28, 379] width 11 height 11
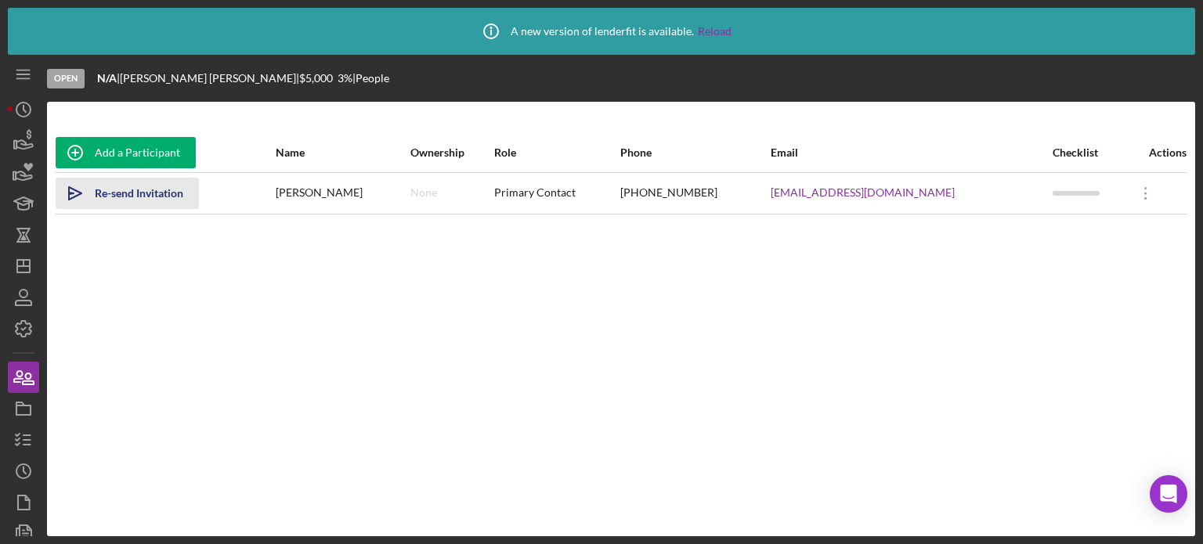
click at [95, 193] on button "Icon/icon-invite-send Re-send Invitation" at bounding box center [127, 193] width 143 height 31
click at [996, 467] on div "Add a Participant Name Ownership Role Phone Email Checklist Actions Icon/icon-i…" at bounding box center [621, 319] width 1148 height 372
click at [23, 80] on icon "Icon/Menu" at bounding box center [23, 74] width 35 height 35
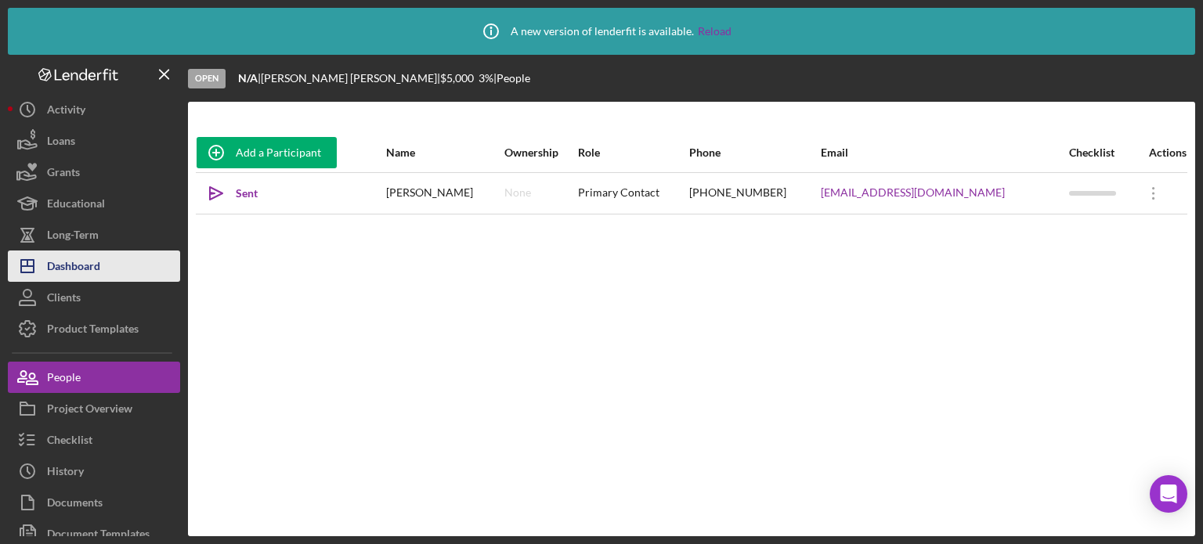
click at [38, 262] on icon "Icon/Dashboard" at bounding box center [27, 266] width 39 height 39
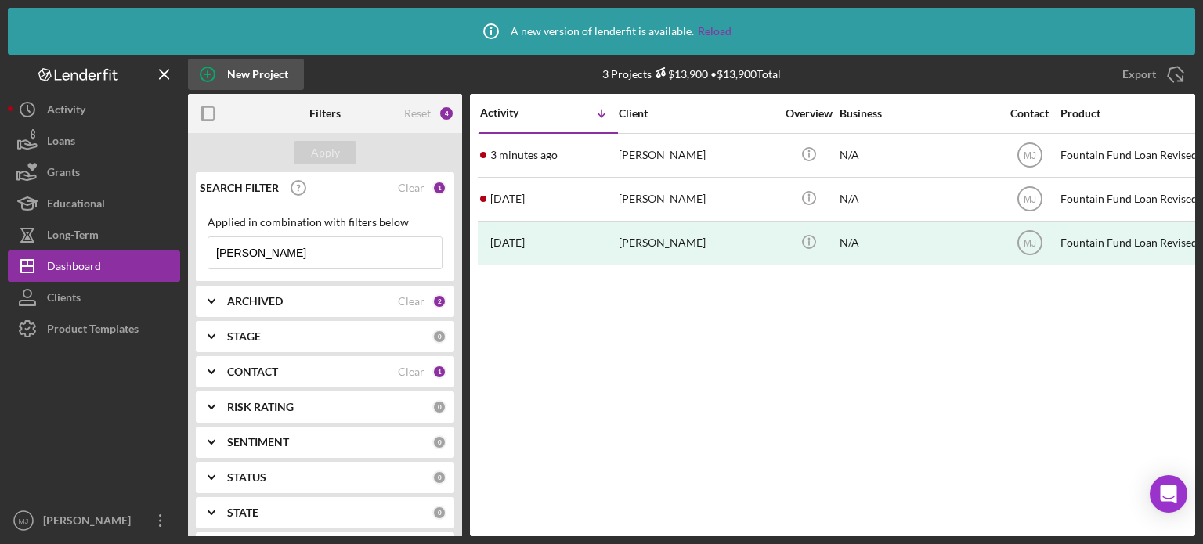
click at [262, 71] on div "New Project" at bounding box center [257, 74] width 61 height 31
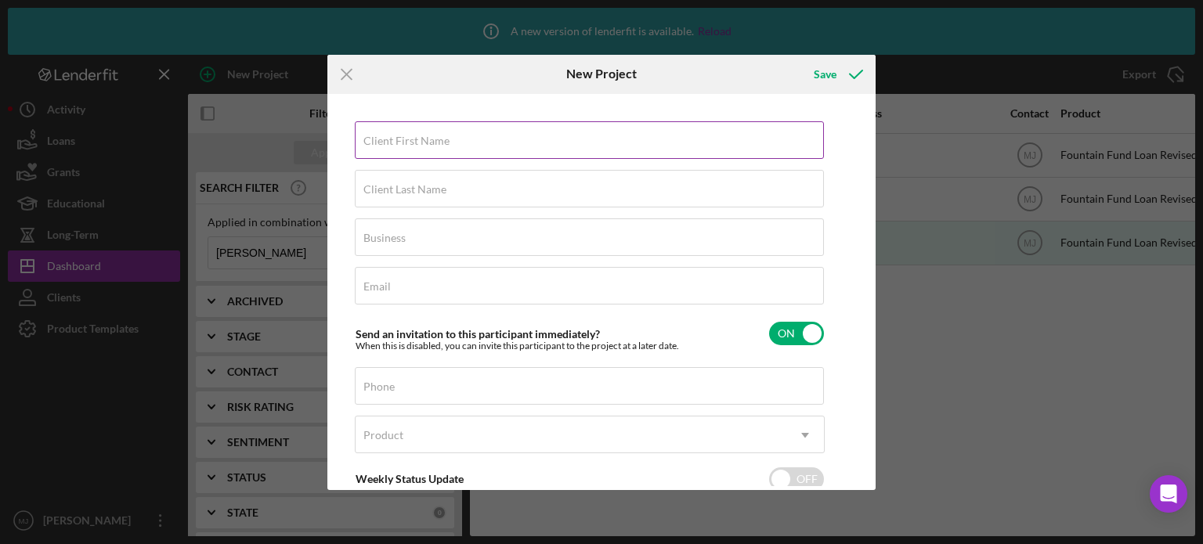
click at [388, 142] on label "Client First Name" at bounding box center [406, 141] width 86 height 13
click at [388, 142] on input "Client First Name" at bounding box center [589, 140] width 469 height 38
type input "[PERSON_NAME]"
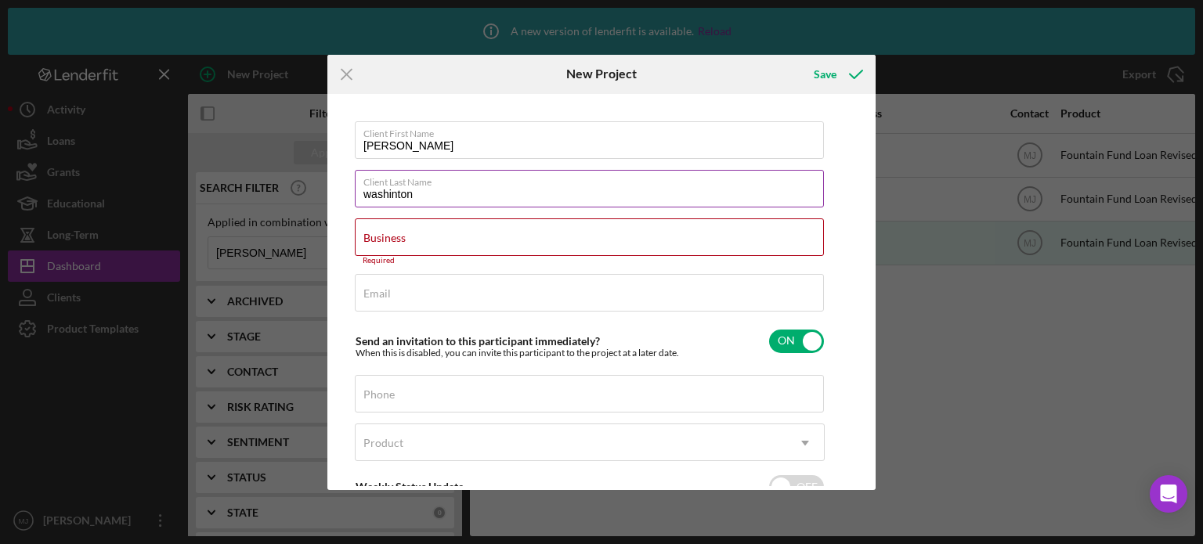
click at [382, 197] on input "washinton" at bounding box center [589, 189] width 469 height 38
drag, startPoint x: 408, startPoint y: 193, endPoint x: 388, endPoint y: 203, distance: 22.1
click at [388, 203] on input "washinton" at bounding box center [589, 189] width 469 height 38
drag, startPoint x: 393, startPoint y: 200, endPoint x: 317, endPoint y: 192, distance: 76.4
click at [320, 193] on div "Icon/Menu Close New Project Save Client First Name [PERSON_NAME] Client Last Na…" at bounding box center [601, 272] width 1203 height 544
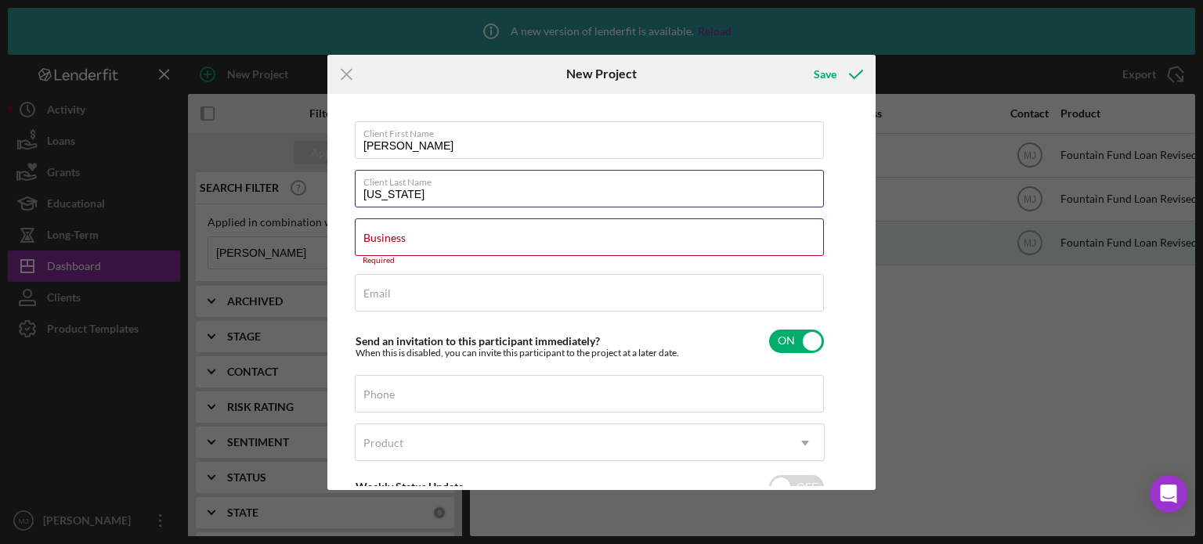
type input "[US_STATE]"
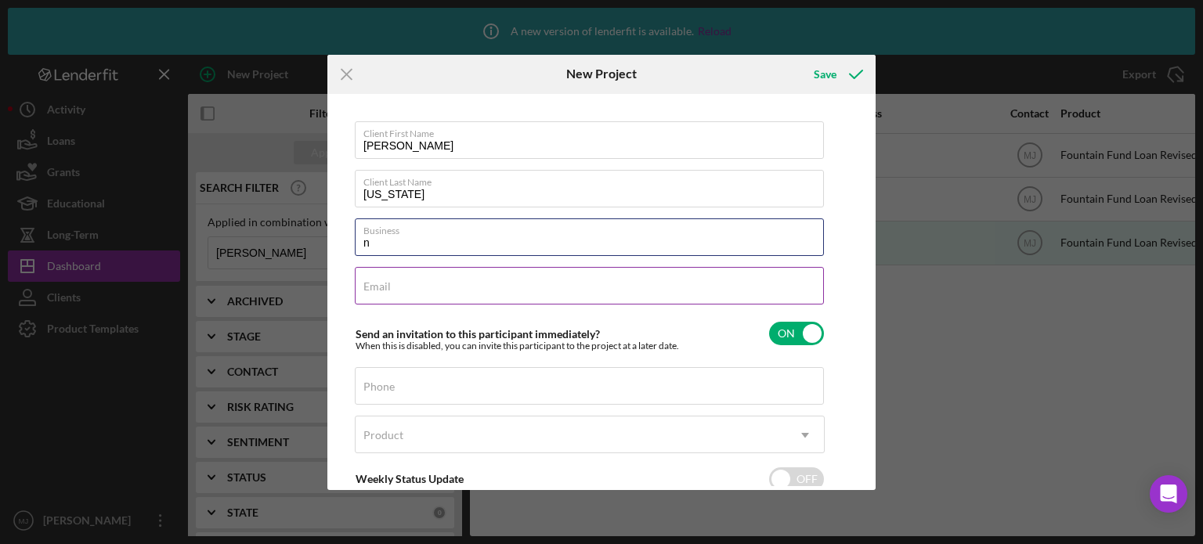
type input "N/A"
click at [430, 294] on input "Email" at bounding box center [589, 286] width 469 height 38
type input "[EMAIL_ADDRESS][DOMAIN_NAME]"
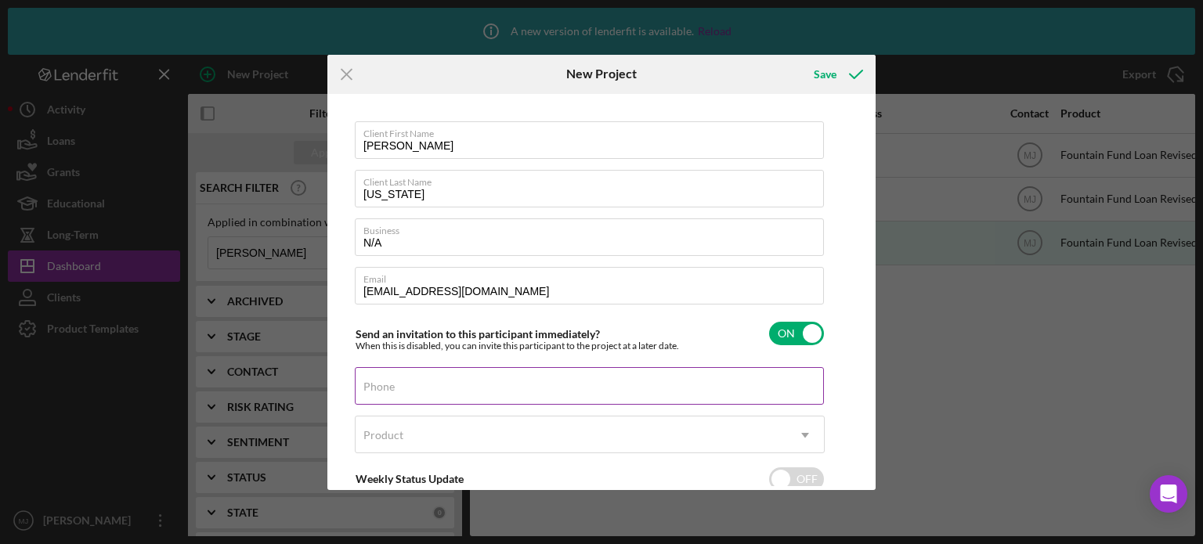
click at [587, 385] on div "Phone" at bounding box center [590, 386] width 470 height 39
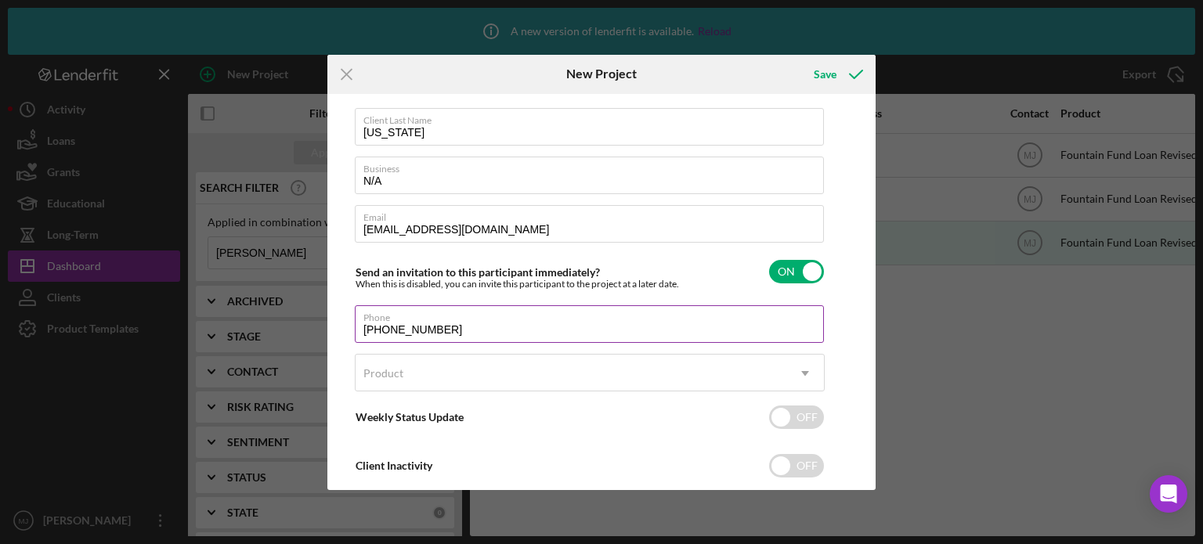
scroll to position [74, 0]
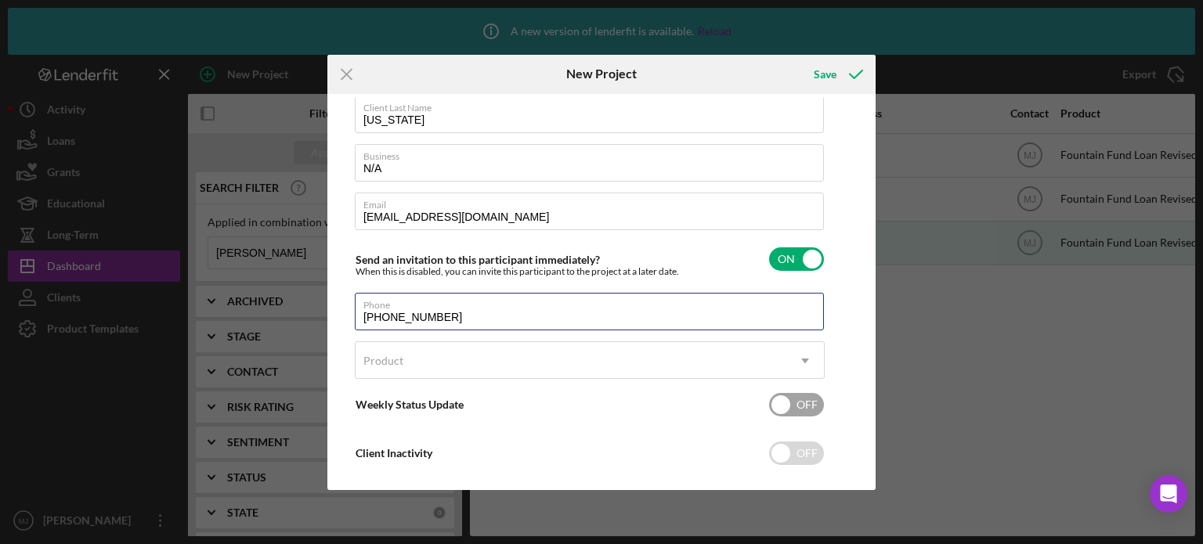
type input "[PHONE_NUMBER]"
click at [805, 389] on div "Weekly Status Update OFF" at bounding box center [590, 404] width 470 height 33
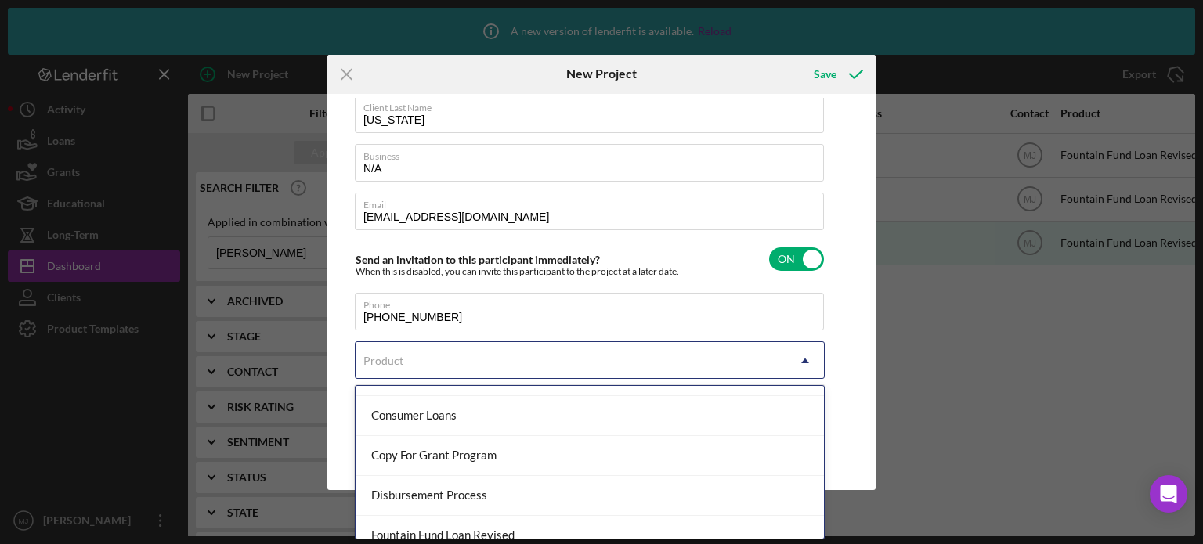
scroll to position [165, 0]
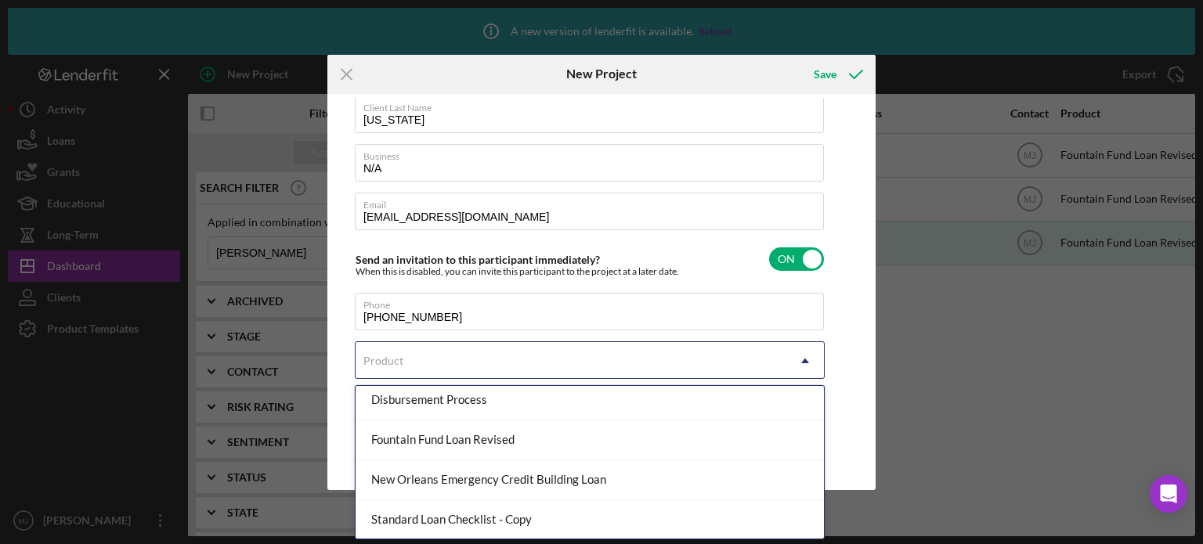
click at [570, 445] on div "Fountain Fund Loan Revised" at bounding box center [590, 441] width 468 height 40
checkbox input "false"
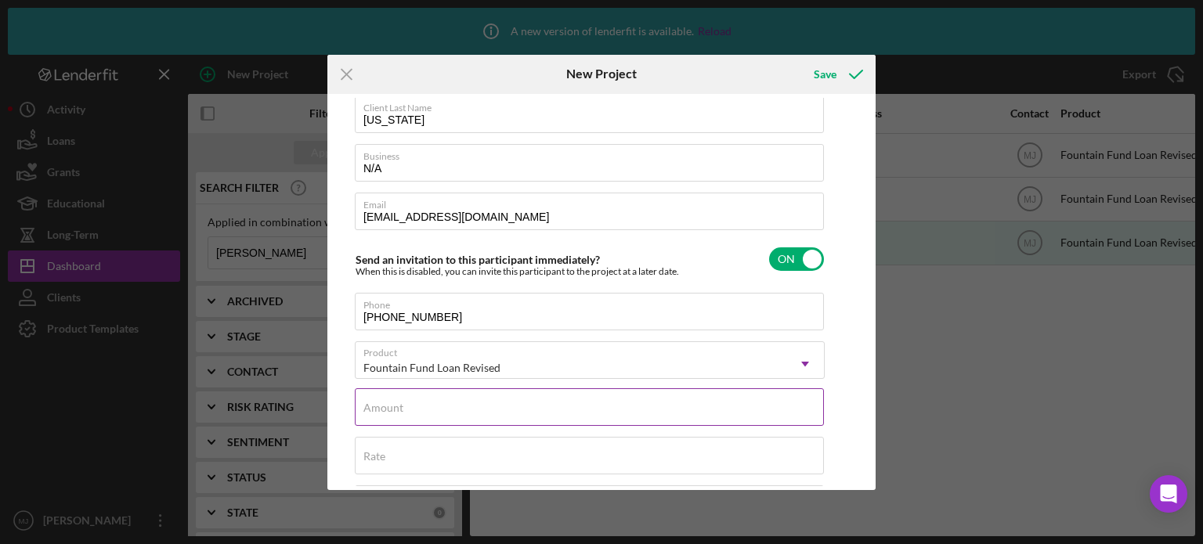
click at [695, 411] on div "Amount" at bounding box center [590, 407] width 470 height 39
click at [410, 416] on input "Amount" at bounding box center [589, 407] width 469 height 38
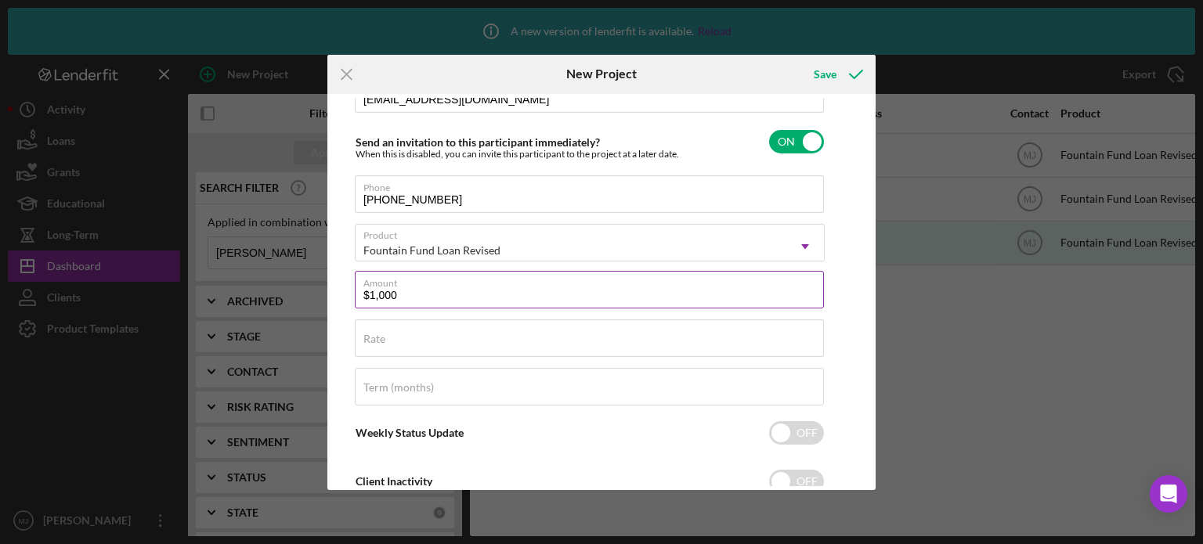
scroll to position [197, 0]
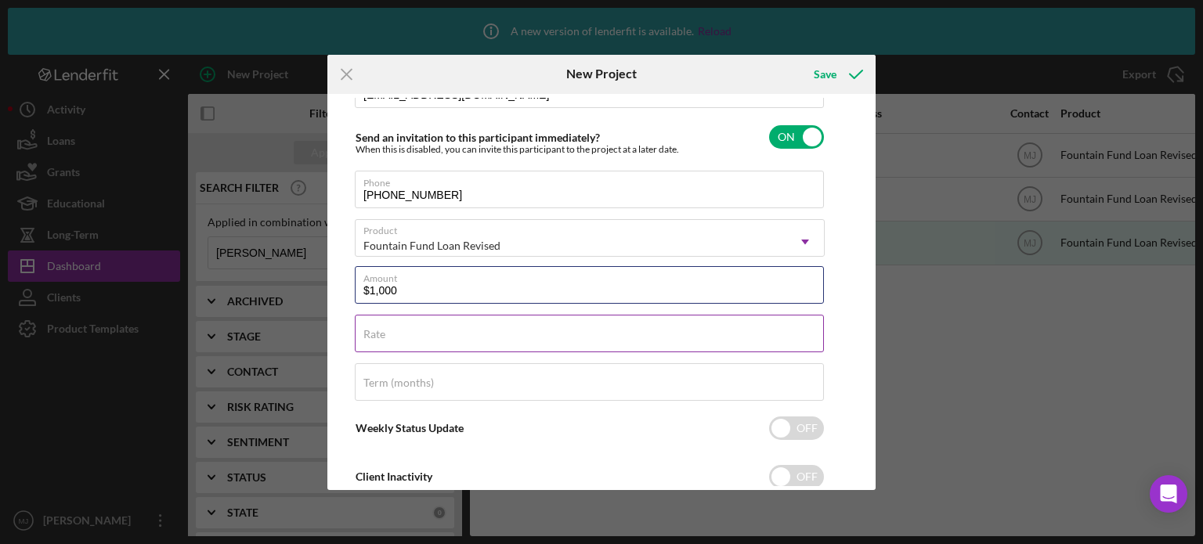
type input "$1,000"
click at [586, 341] on input "Rate" at bounding box center [589, 334] width 469 height 38
type input "3.000%"
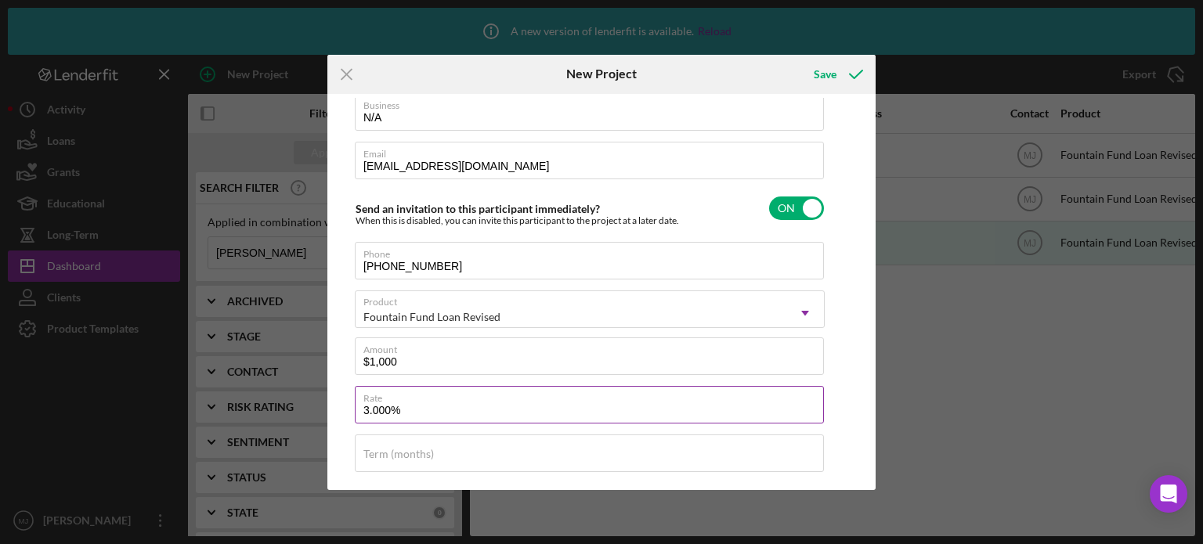
scroll to position [0, 0]
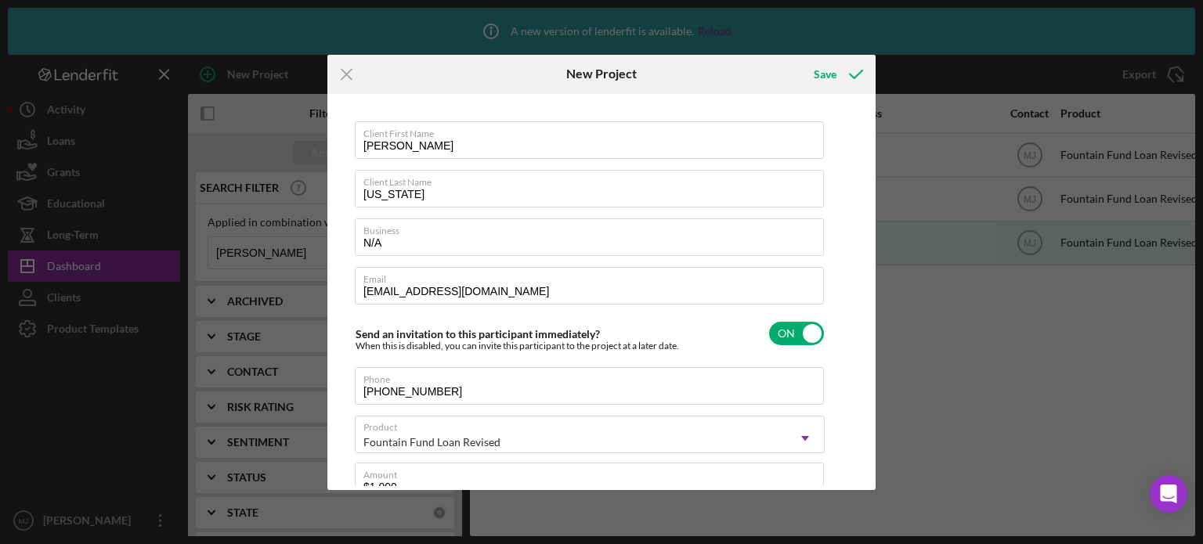
click at [847, 90] on div "Save" at bounding box center [837, 74] width 78 height 39
click at [831, 85] on div "Save" at bounding box center [825, 74] width 23 height 31
